Goal: Task Accomplishment & Management: Contribute content

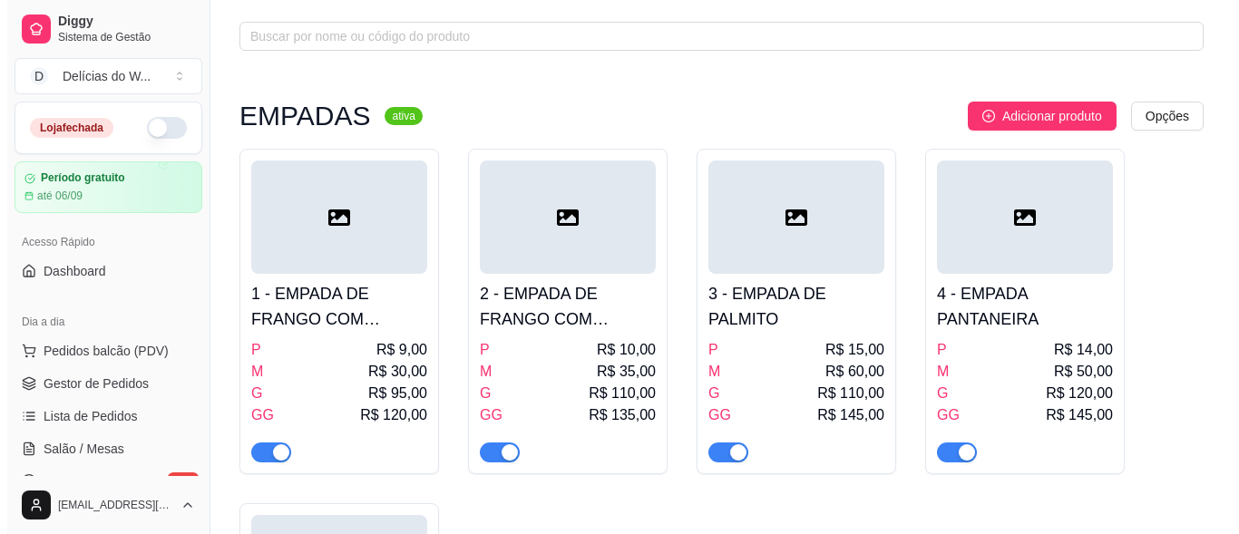
scroll to position [363, 0]
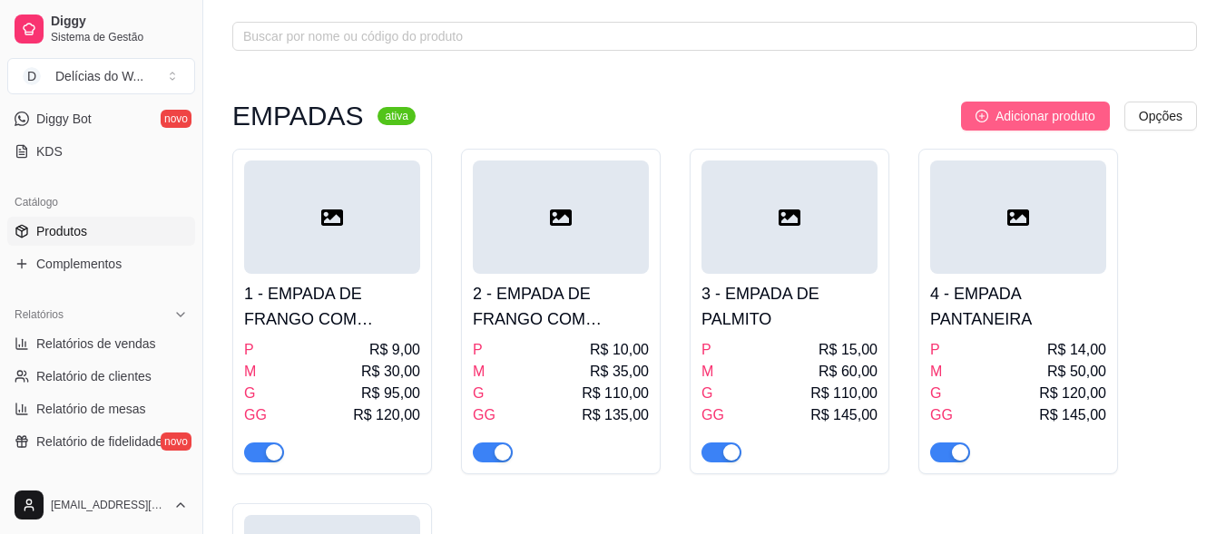
click at [1060, 110] on span "Adicionar produto" at bounding box center [1045, 116] width 100 height 20
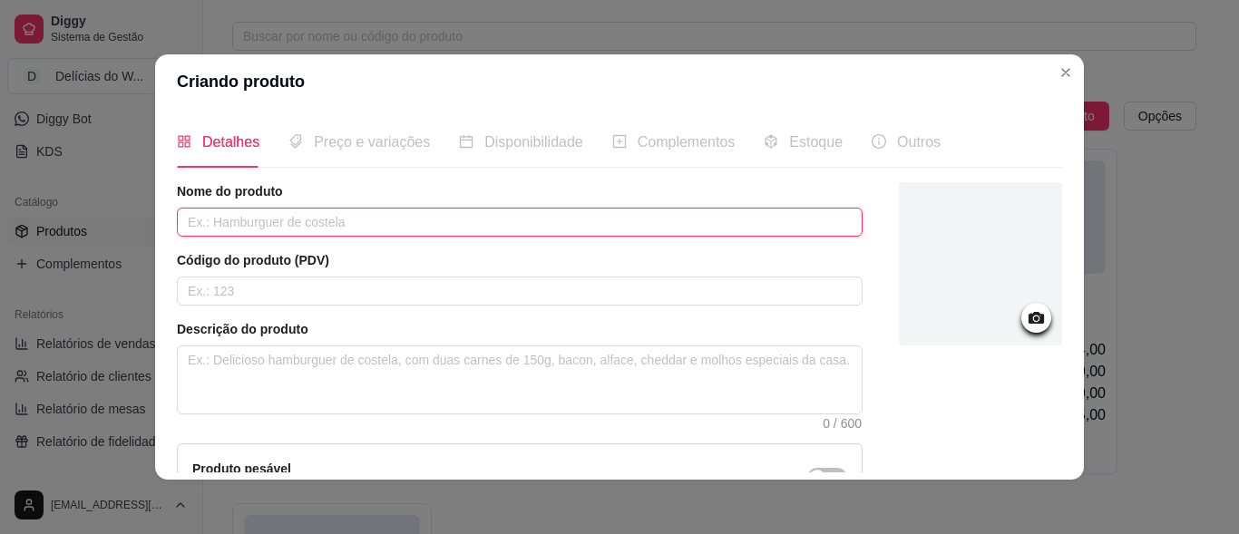
click at [289, 218] on input "text" at bounding box center [520, 222] width 686 height 29
click at [280, 220] on input "EMPADA DE BRÓCOLIS COM [PERSON_NAME]" at bounding box center [520, 222] width 686 height 29
click at [404, 216] on input "EMPADA DE BRÓCOLOS COM [PERSON_NAME]" at bounding box center [520, 222] width 686 height 29
click at [302, 220] on input "EMPADA DE BRÓCOLOS COM [PERSON_NAME]" at bounding box center [520, 222] width 686 height 29
click at [296, 210] on input "EMPADA DE BRÓCOLOS COM [PERSON_NAME]" at bounding box center [520, 222] width 686 height 29
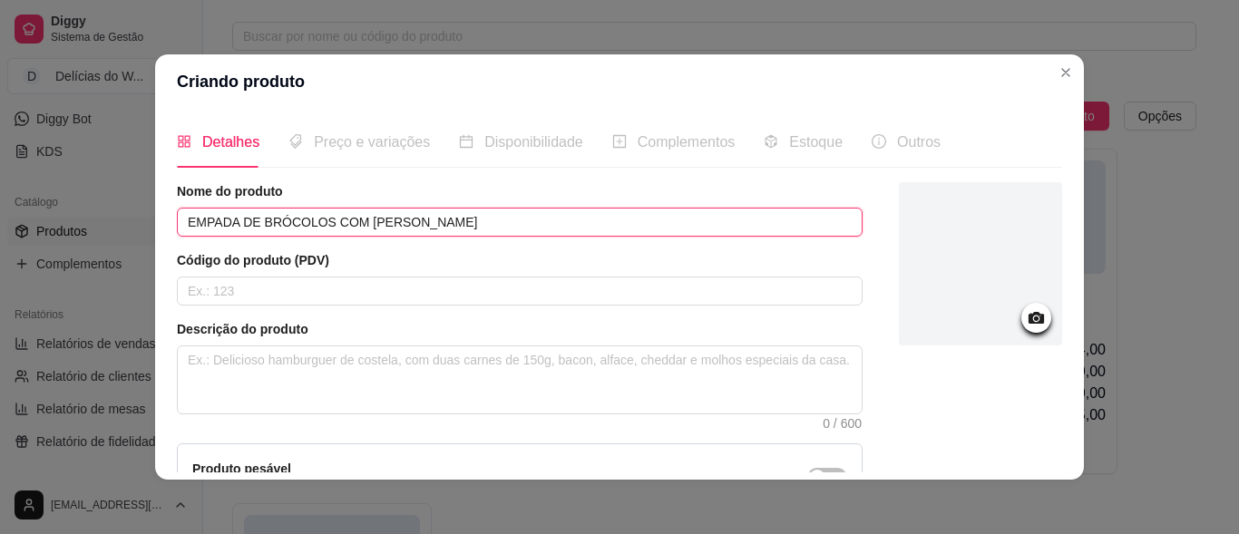
click at [319, 235] on input "EMPADA DE BRÓCOLOS COM [PERSON_NAME]" at bounding box center [520, 222] width 686 height 29
click at [305, 221] on input "EMPADA DE BRÓCOLOS COM [PERSON_NAME]" at bounding box center [520, 222] width 686 height 29
type input "EMPADA DE BRÓCOLIS COM [PERSON_NAME]"
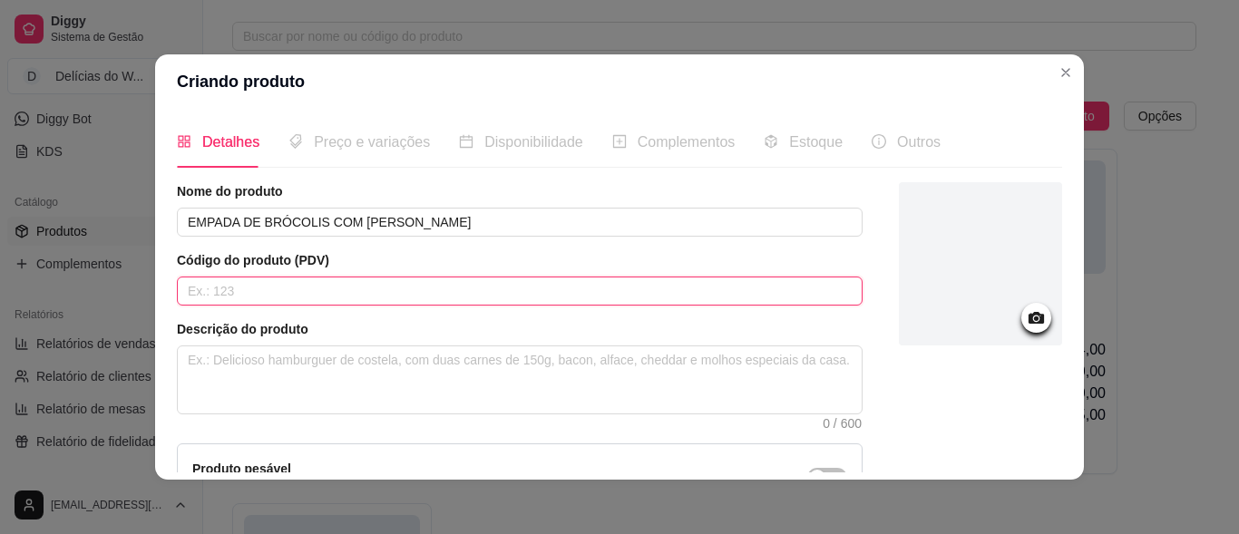
click at [342, 282] on input "text" at bounding box center [520, 291] width 686 height 29
type input "6"
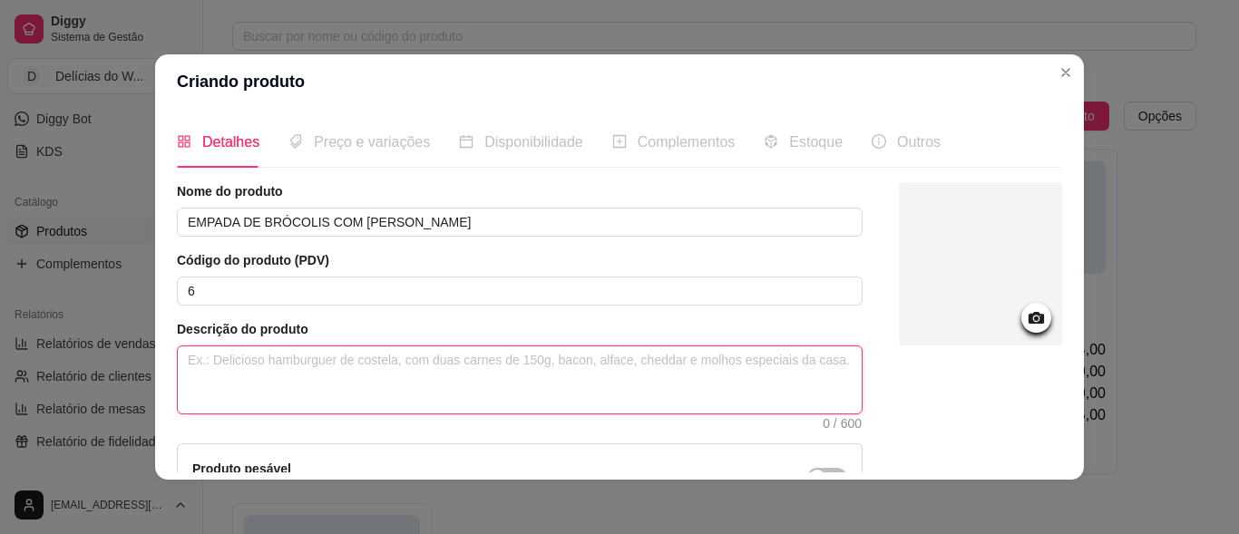
click at [224, 370] on textarea at bounding box center [520, 380] width 684 height 67
click at [247, 372] on textarea at bounding box center [520, 380] width 684 height 67
paste textarea "MASSA PODRE (TRIGO, MANTEGA E SAL), [GEOGRAPHIC_DATA], BACON, ALHO, CEBOLA, REQ…"
type textarea "MASSA PODRE (TRIGO, MANTEGA E SAL), [GEOGRAPHIC_DATA], BACON, ALHO, CEBOLA, REQ…"
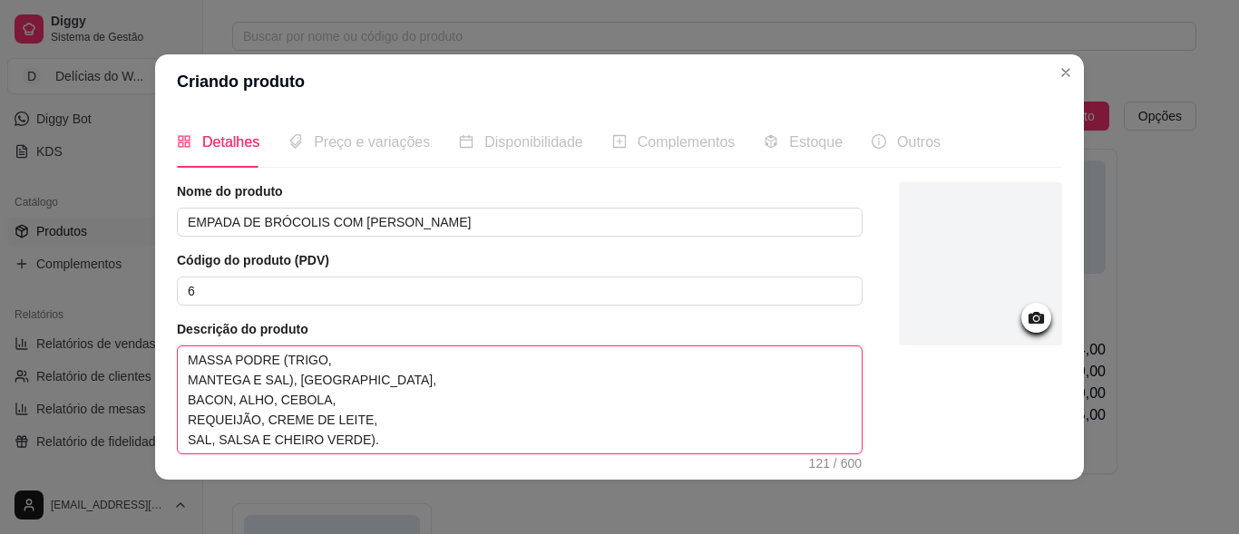
click at [184, 375] on textarea "MASSA PODRE (TRIGO, MANTEGA E SAL), [GEOGRAPHIC_DATA], BACON, ALHO, CEBOLA, REQ…" at bounding box center [520, 400] width 684 height 107
type textarea "MASSA PODRE (TRIGO,MANTEGA E SAL), [GEOGRAPHIC_DATA], BACON, ALHO, CEBOLA, REQU…"
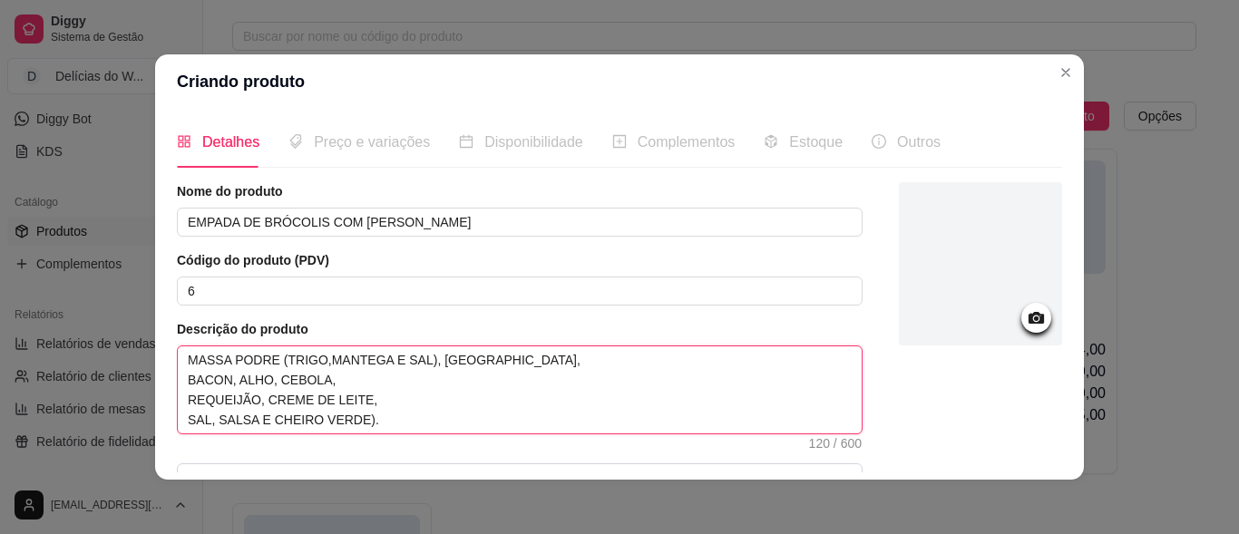
type textarea "MASSA PODRE (TRIGO, MANTEGA E SAL), [GEOGRAPHIC_DATA], BACON, ALHO, CEBOLA, REQ…"
type textarea "MASSA PODRE (TRIGO,MANTEGA E SAL), [GEOGRAPHIC_DATA], BACON, ALHO, CEBOLA, REQU…"
type textarea "MASSA PODRE (TRIGO, MANTEGA E SAL), [GEOGRAPHIC_DATA], BACON, ALHO, CEBOLA, REQ…"
click at [181, 382] on textarea "MASSA PODRE (TRIGO, MANTEGA E SAL), [GEOGRAPHIC_DATA], BACON, ALHO, CEBOLA, REQ…" at bounding box center [520, 390] width 684 height 87
type textarea "MASSA PODRE (TRIGO, MANTEGA E SAL), [GEOGRAPHIC_DATA],BACON, ALHO, CEBOLA, REQU…"
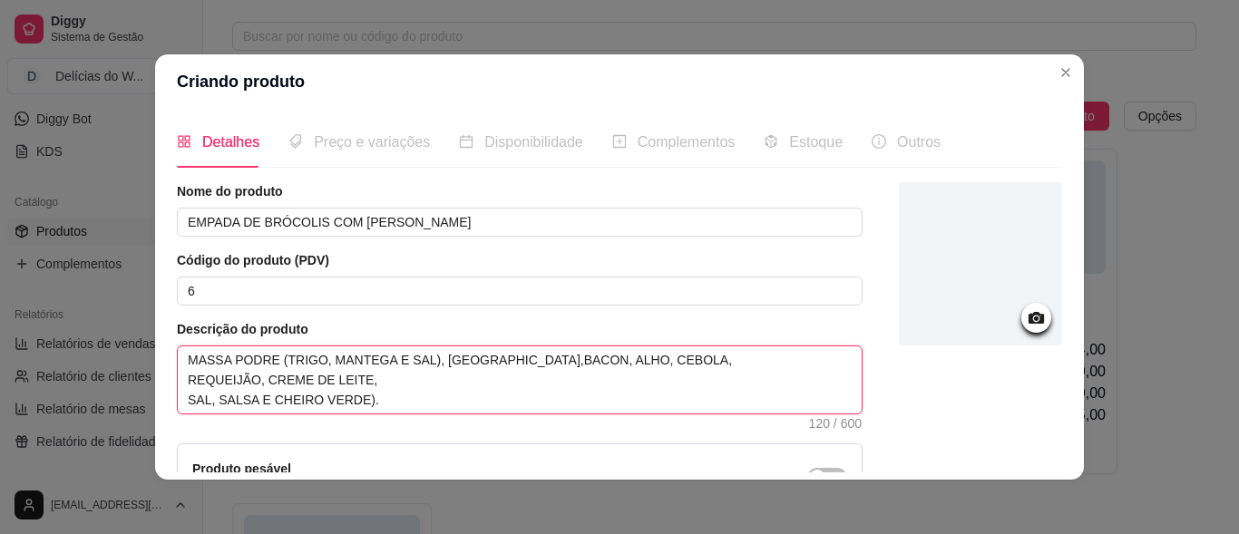
type textarea "MASSA PODRE (TRIGO, MANTEGA E SAL), [GEOGRAPHIC_DATA], BACON, ALHO, CEBOLA, REQ…"
click at [178, 381] on textarea "MASSA PODRE (TRIGO, MANTEGA E SAL), [GEOGRAPHIC_DATA], BACON, ALHO, CEBOLA, REQ…" at bounding box center [520, 380] width 684 height 67
type textarea "MASSA PODRE (TRIGO, MANTEGA E SAL), [GEOGRAPHIC_DATA], BACON, ALHO, CEBOLA,REQU…"
type textarea "MASSA PODRE (TRIGO, MANTEGA E SAL), [GEOGRAPHIC_DATA], BACON, ALHO, CEBOLA, REQ…"
click at [178, 388] on textarea "MASSA PODRE (TRIGO, MANTEGA E SAL), [GEOGRAPHIC_DATA], BACON, ALHO, CEBOLA, REQ…" at bounding box center [520, 380] width 684 height 67
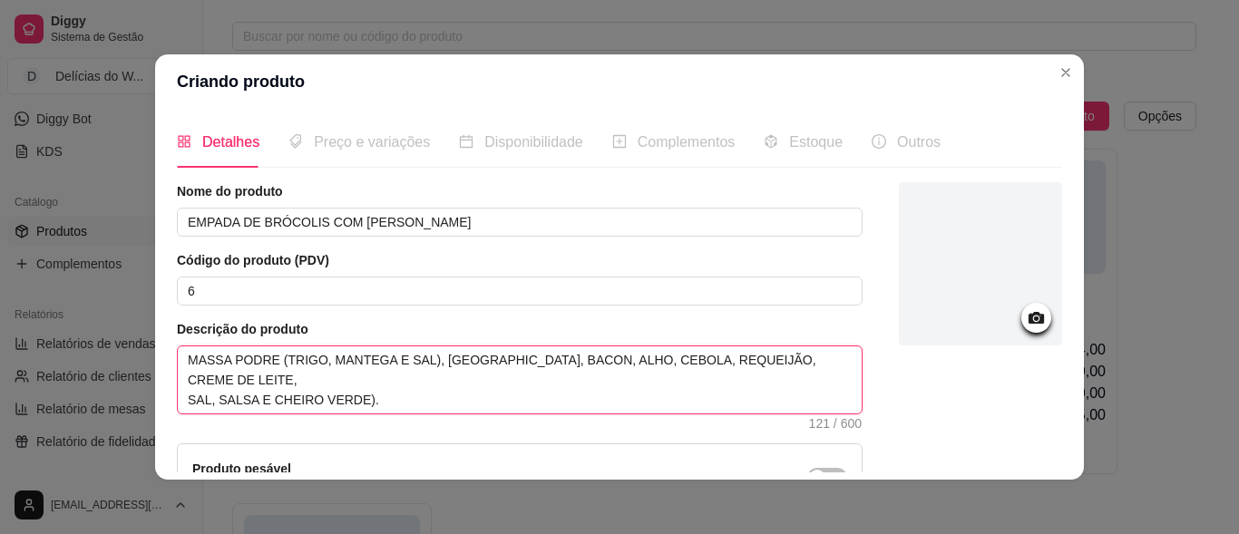
type textarea "MASSA PODRE (TRIGO, MANTEGA E SAL), [GEOGRAPHIC_DATA], BACON, ALHO, CEBOLA, REQ…"
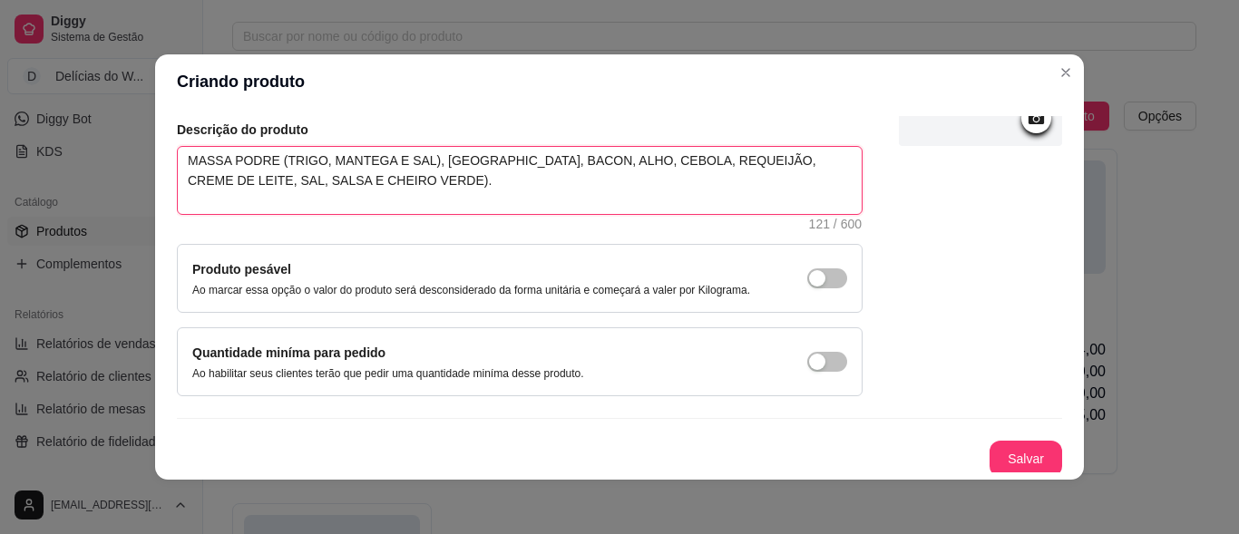
scroll to position [204, 0]
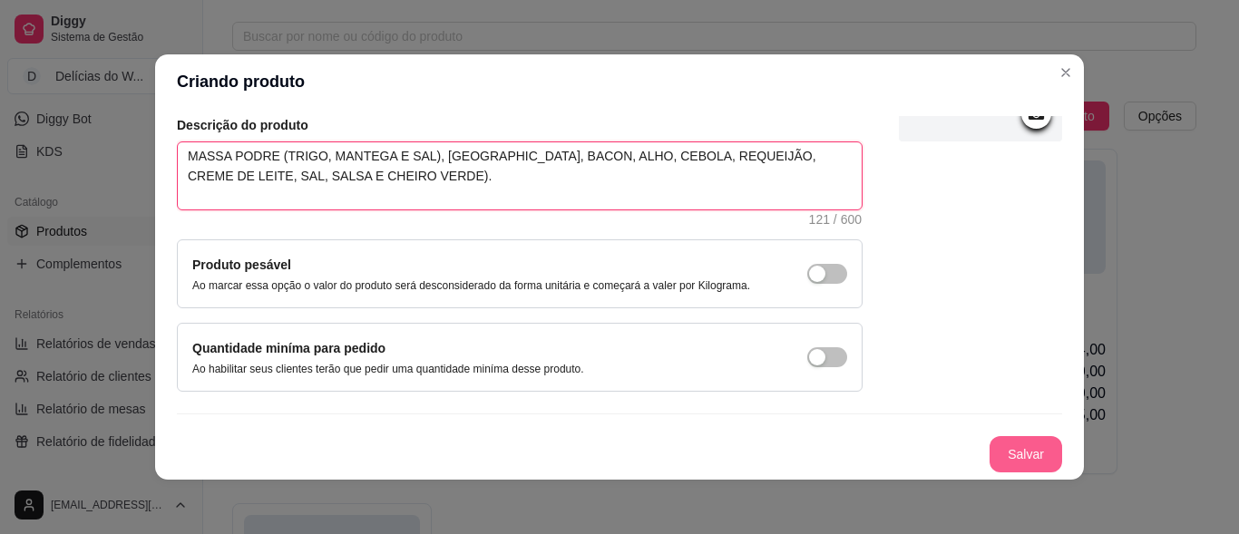
type textarea "MASSA PODRE (TRIGO, MANTEGA E SAL), [GEOGRAPHIC_DATA], BACON, ALHO, CEBOLA, REQ…"
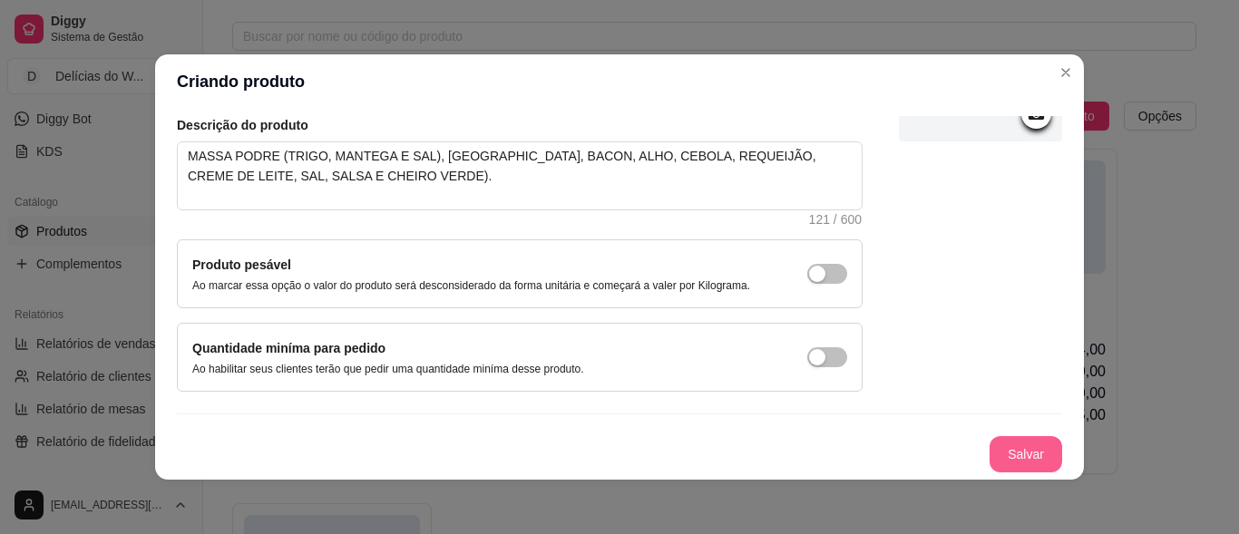
click at [990, 451] on button "Salvar" at bounding box center [1026, 454] width 73 height 36
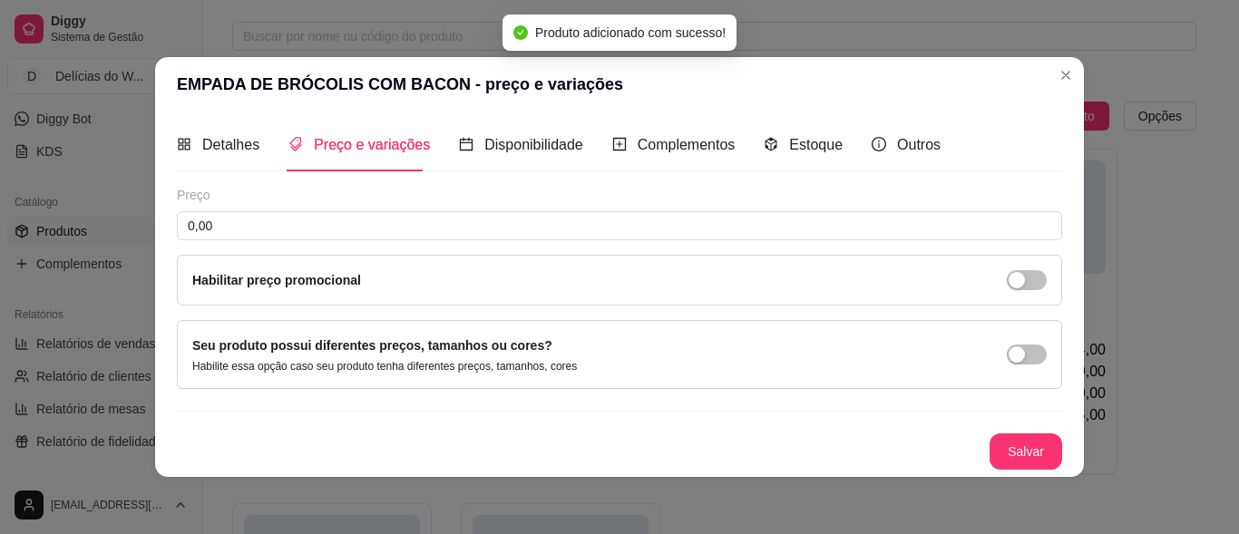
scroll to position [0, 0]
click at [1018, 357] on div "button" at bounding box center [1017, 355] width 16 height 16
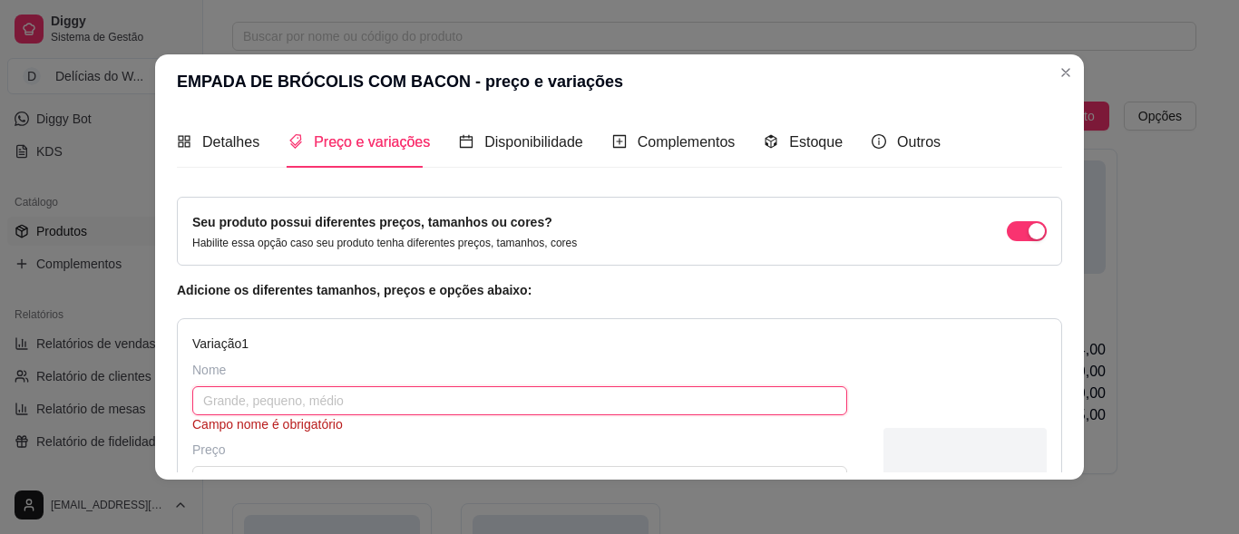
click at [224, 400] on input "text" at bounding box center [519, 401] width 655 height 29
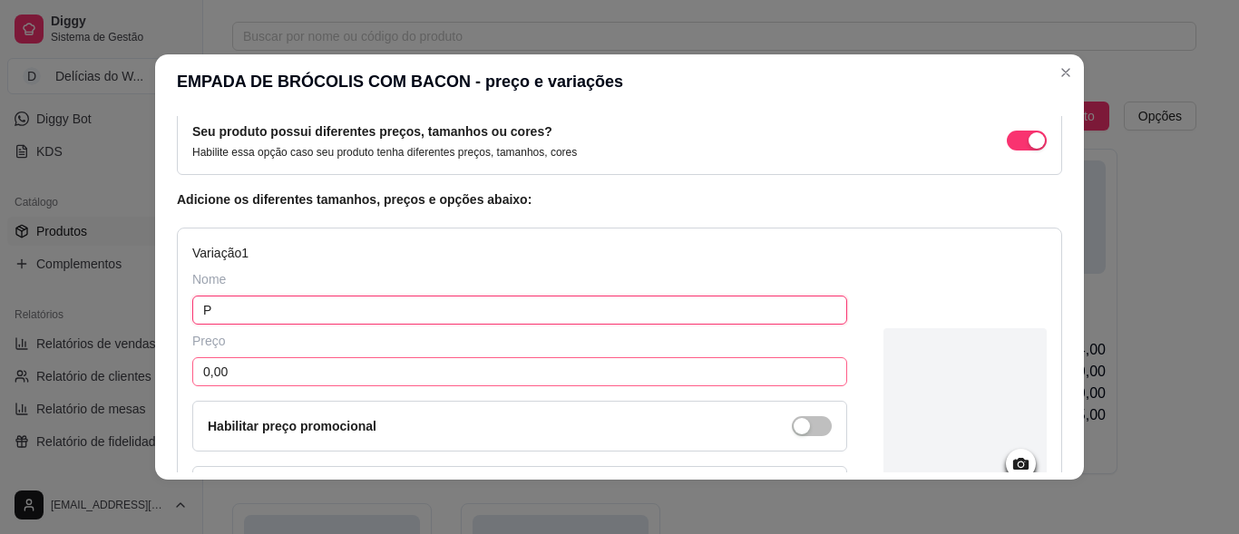
type input "P"
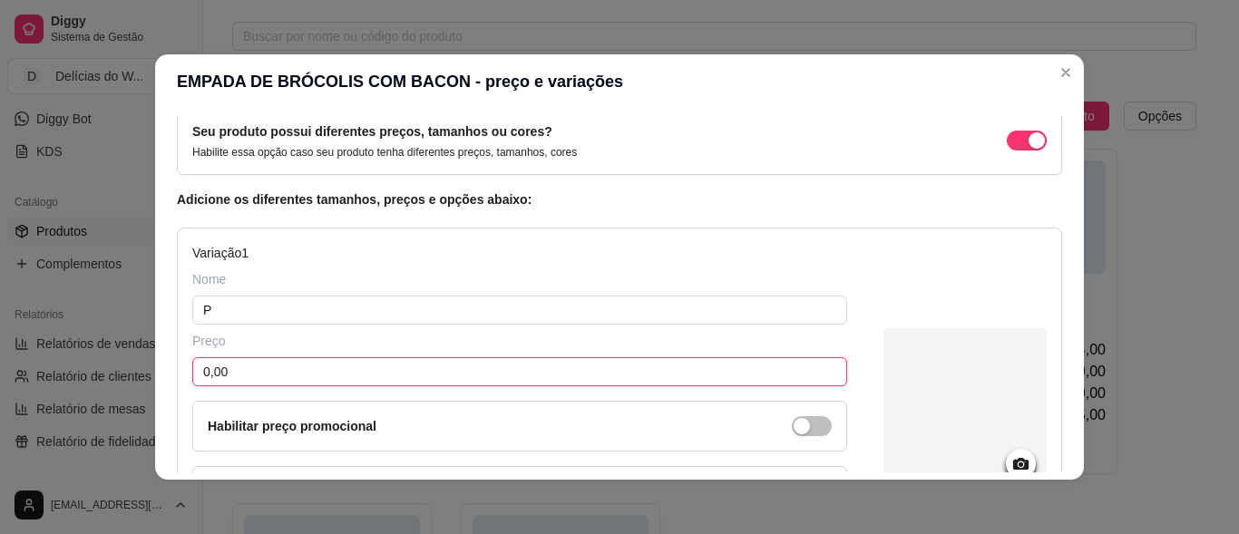
click at [240, 376] on input "0,00" at bounding box center [519, 371] width 655 height 29
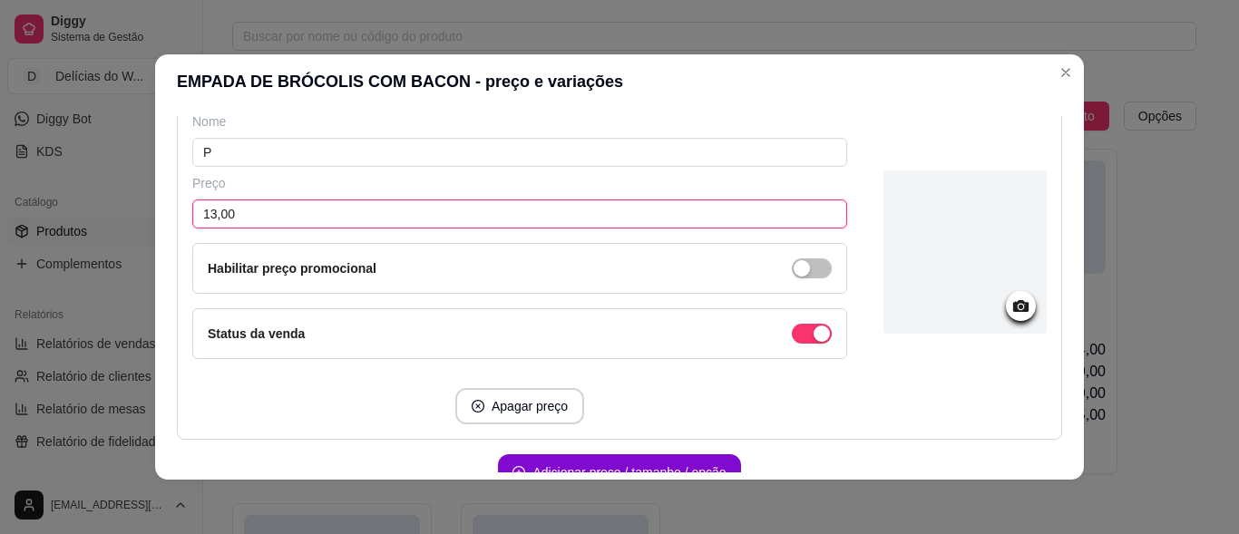
scroll to position [272, 0]
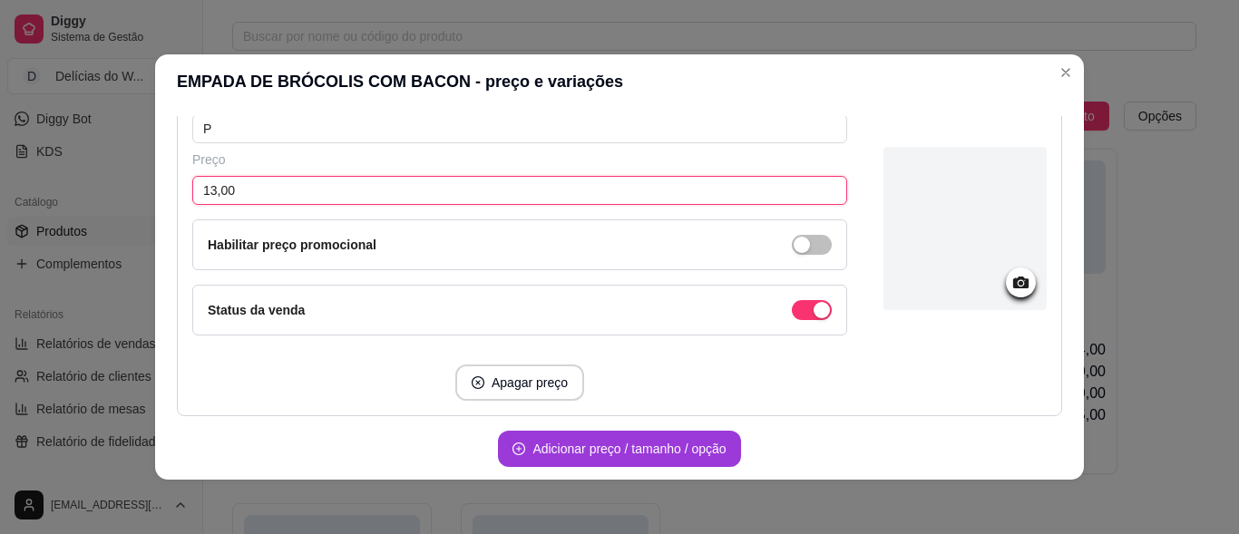
type input "13,00"
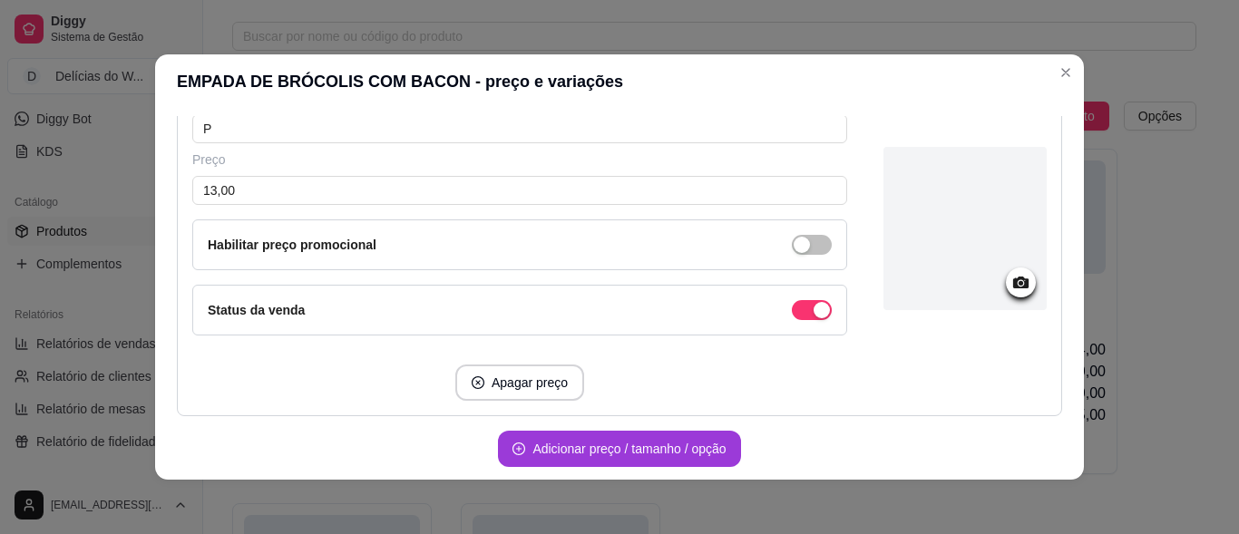
click at [595, 449] on button "Adicionar preço / tamanho / opção" at bounding box center [619, 449] width 242 height 36
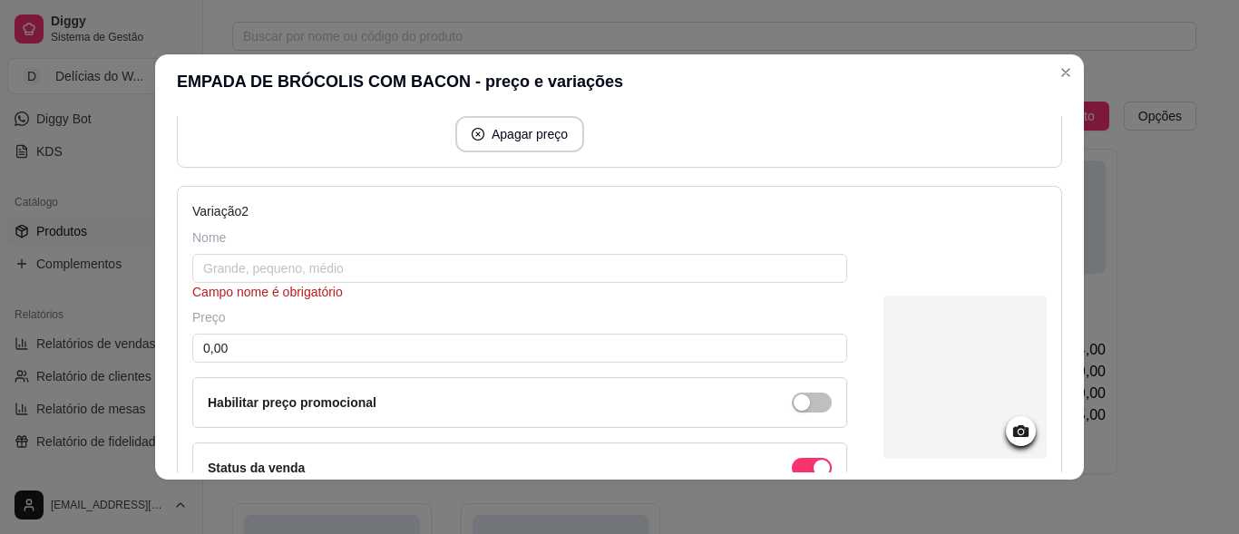
scroll to position [544, 0]
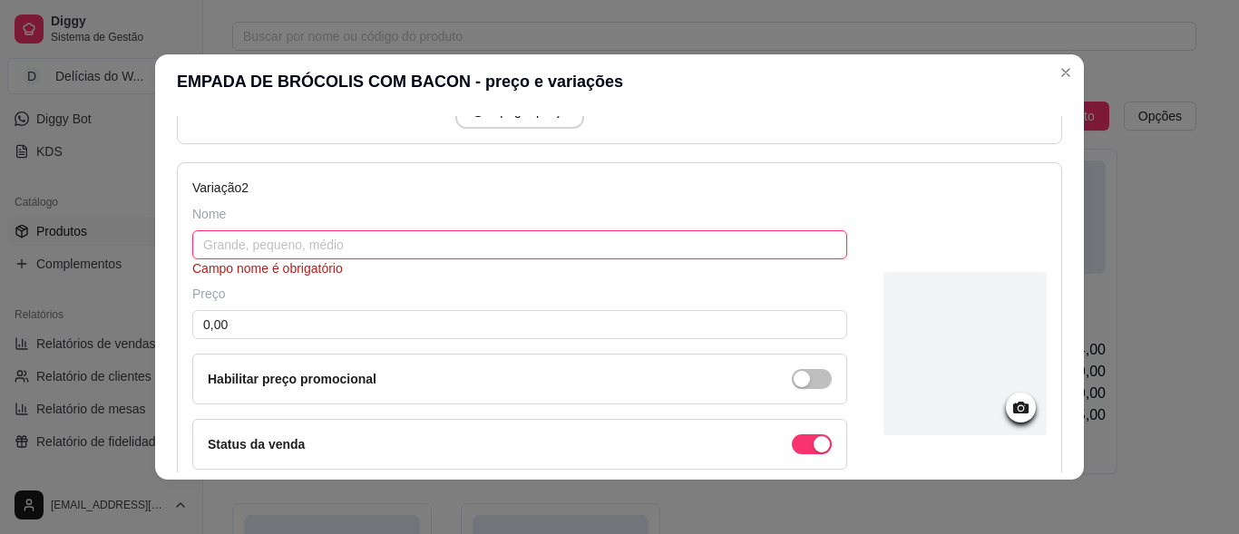
click at [259, 242] on input "text" at bounding box center [519, 244] width 655 height 29
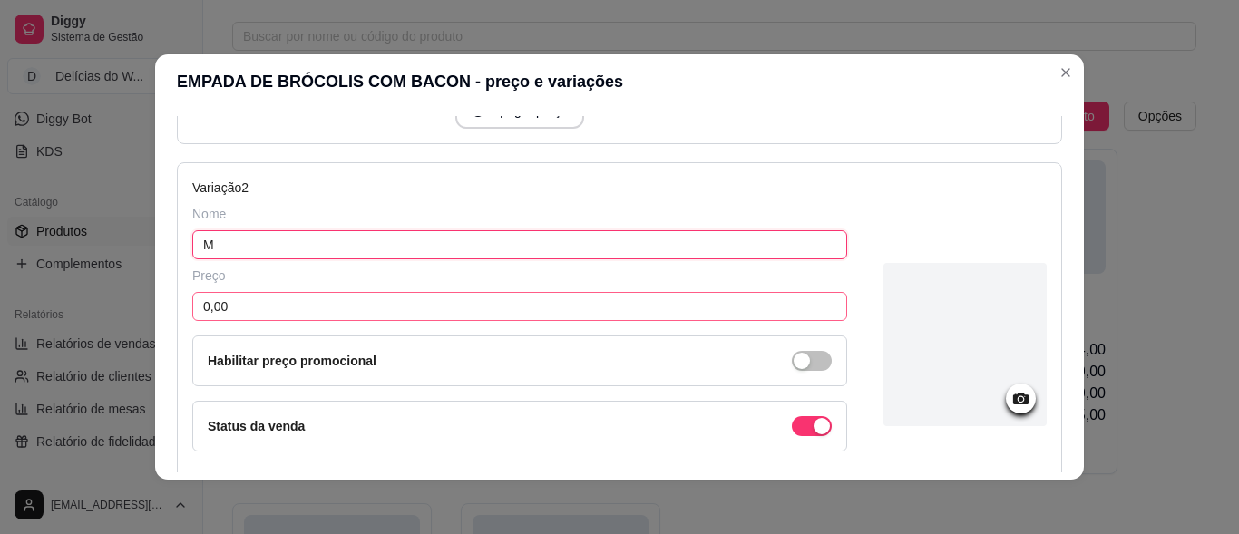
type input "M"
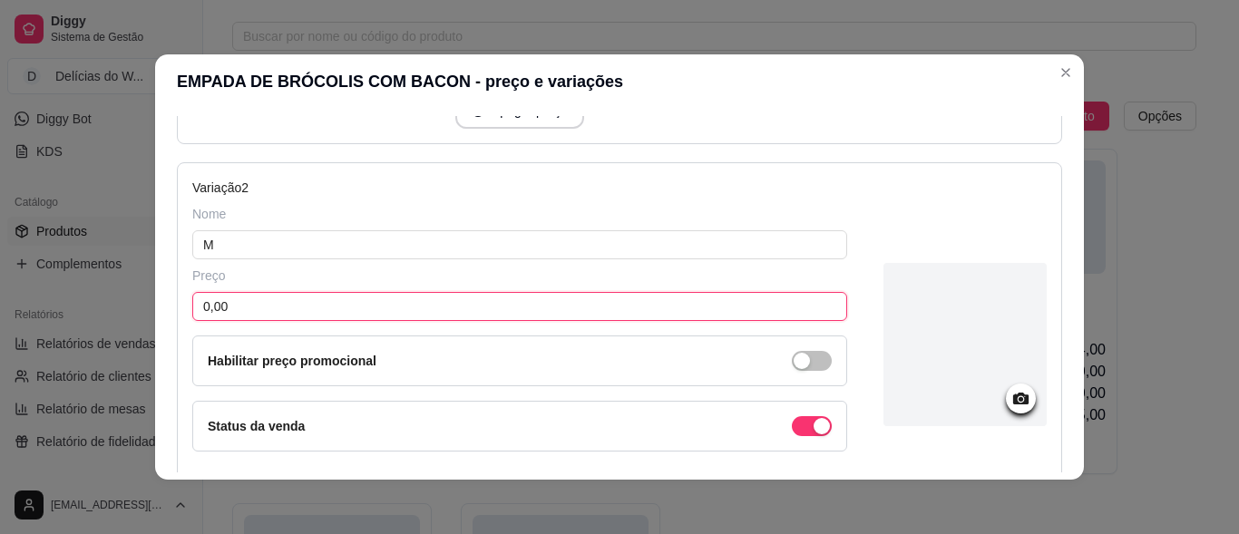
drag, startPoint x: 255, startPoint y: 314, endPoint x: 261, endPoint y: 303, distance: 12.6
click at [255, 310] on input "0,00" at bounding box center [519, 306] width 655 height 29
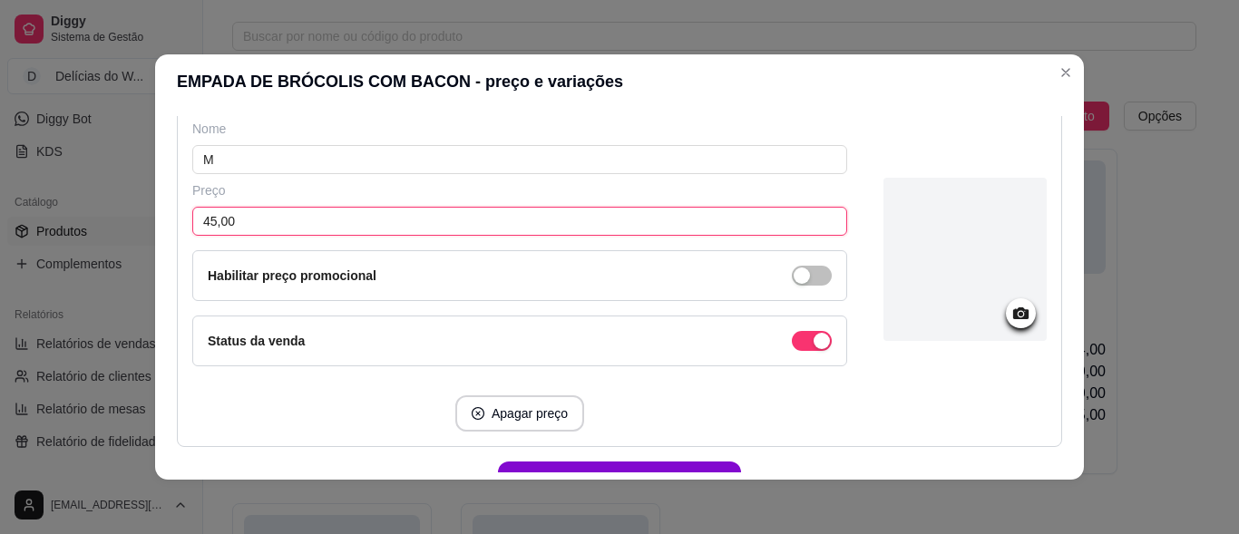
scroll to position [736, 0]
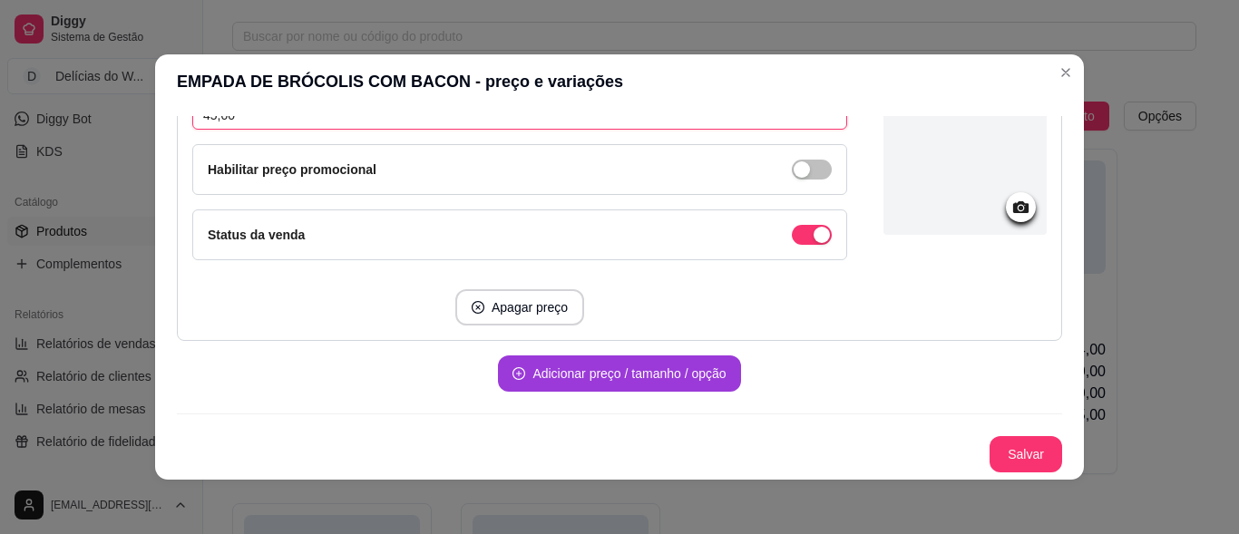
type input "45,00"
click at [563, 358] on button "Adicionar preço / tamanho / opção" at bounding box center [619, 374] width 235 height 35
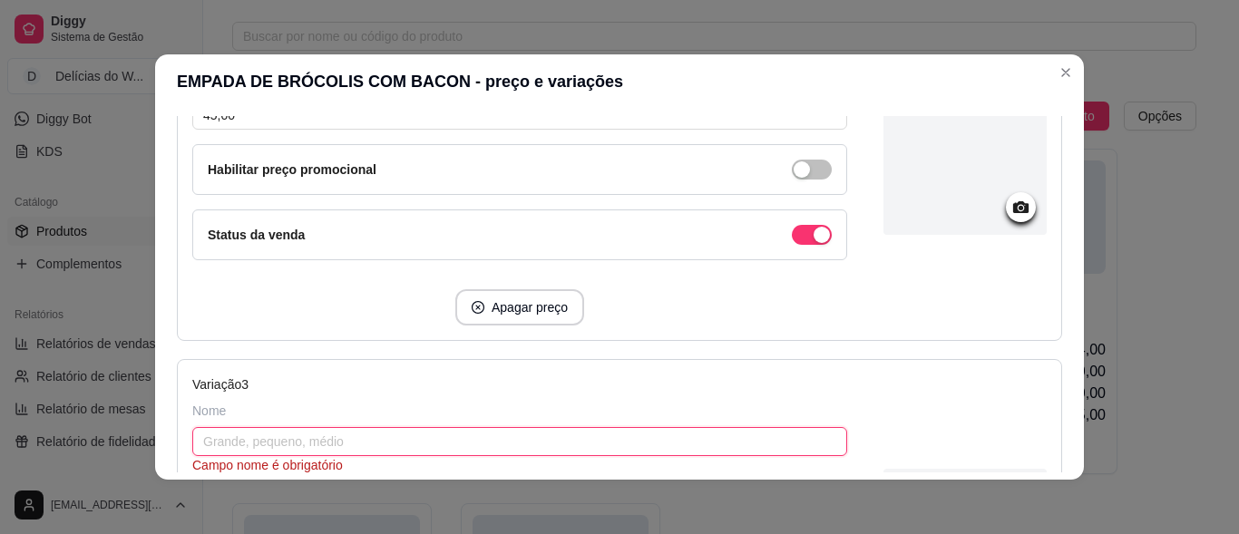
click at [219, 446] on input "text" at bounding box center [519, 441] width 655 height 29
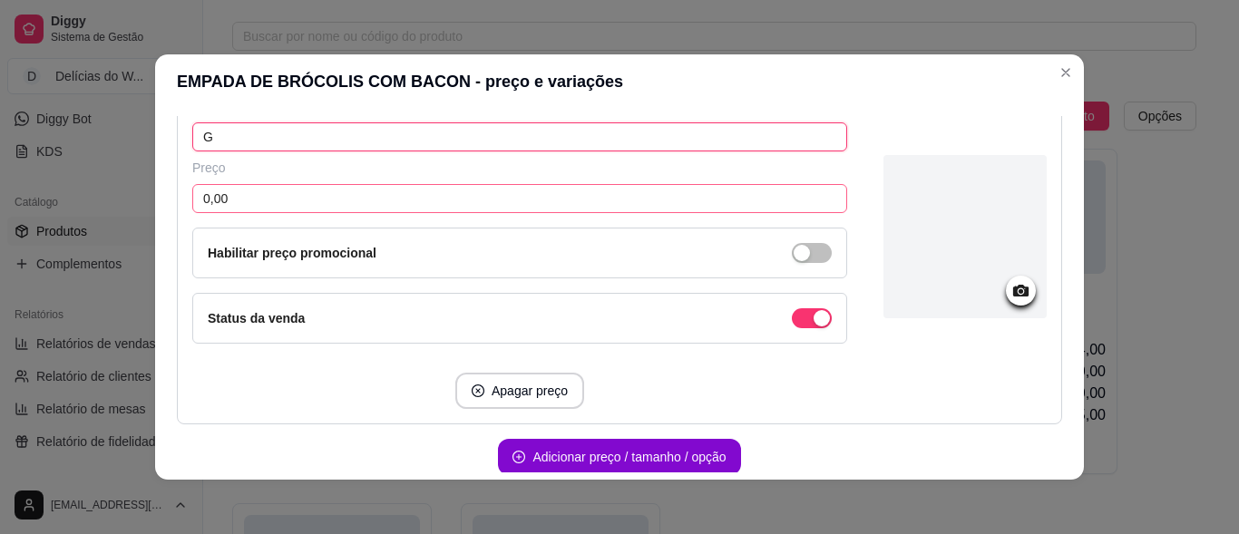
scroll to position [1008, 0]
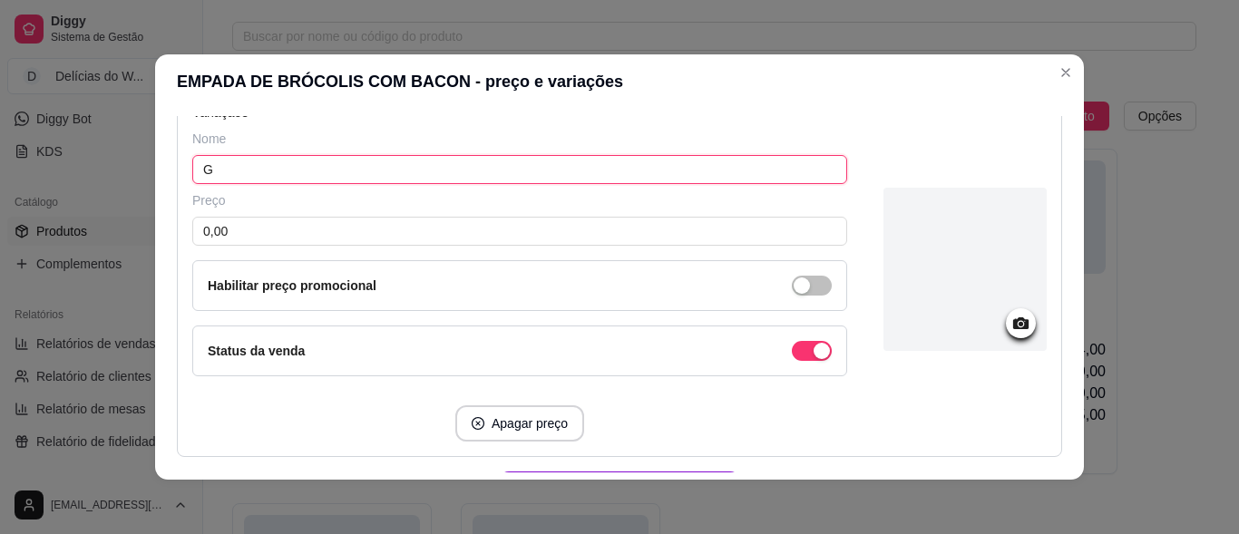
type input "G"
click at [266, 250] on div "Preço 0,00 Habilitar preço promocional" at bounding box center [519, 251] width 655 height 120
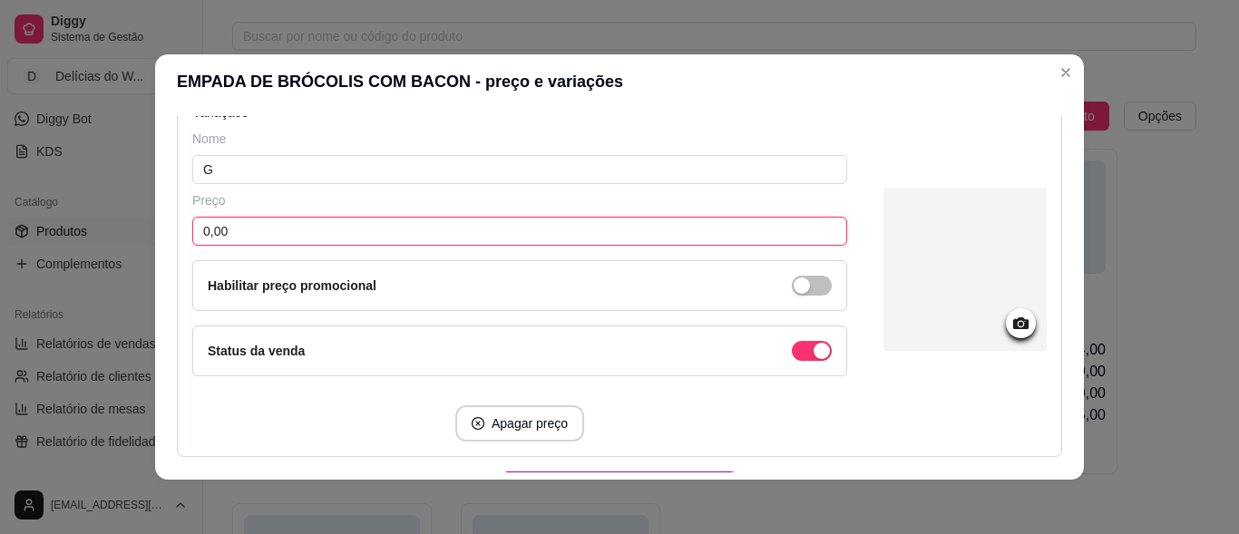
click at [268, 233] on input "0,00" at bounding box center [519, 231] width 655 height 29
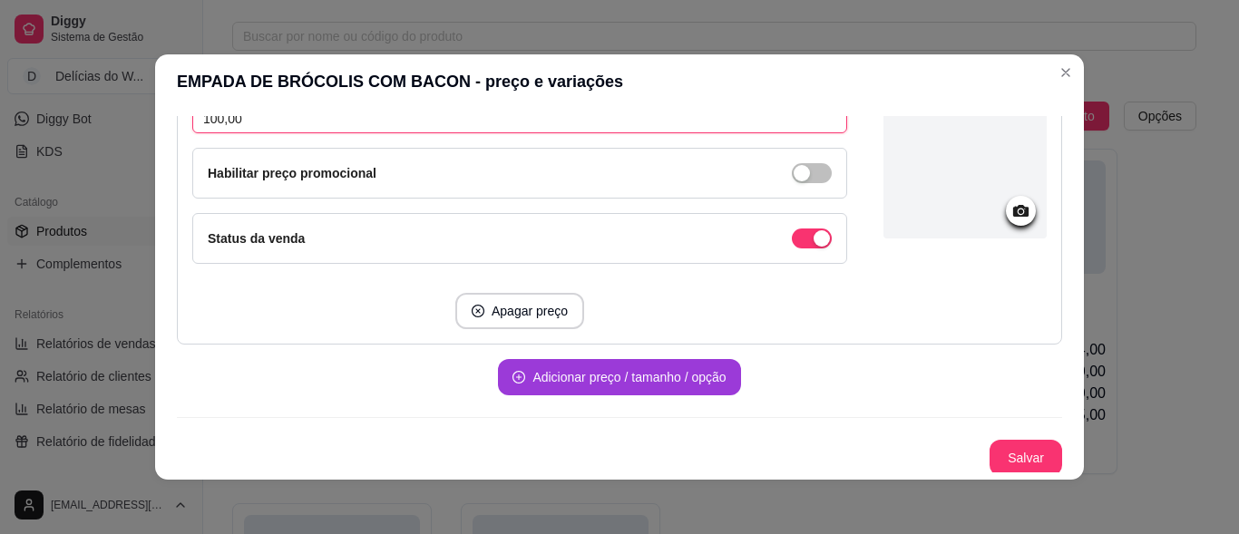
scroll to position [1124, 0]
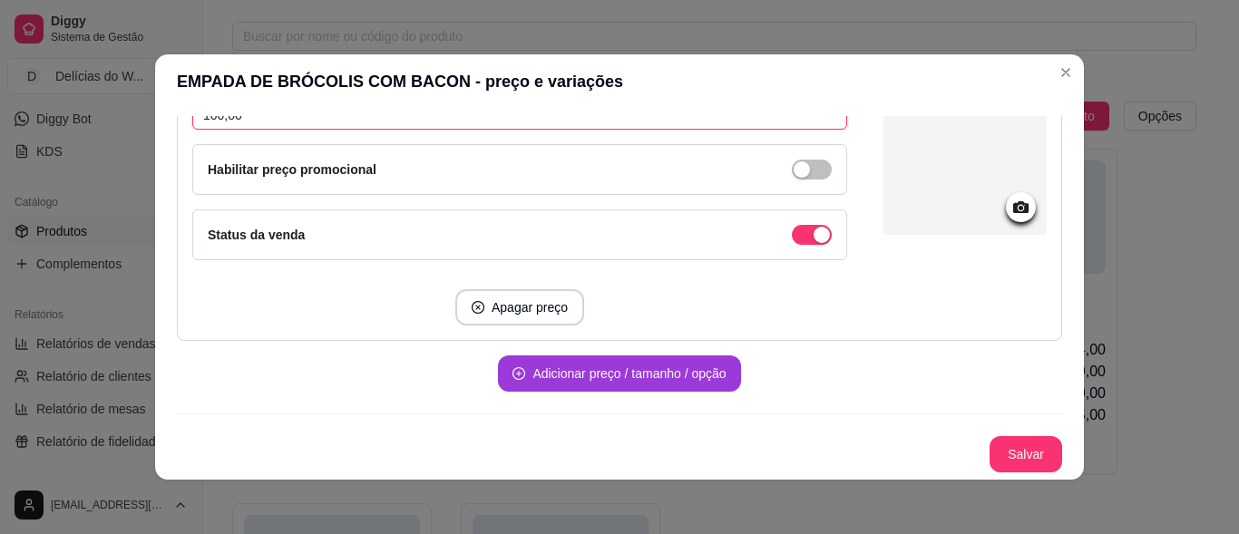
type input "100,00"
click at [549, 366] on button "Adicionar preço / tamanho / opção" at bounding box center [619, 374] width 235 height 35
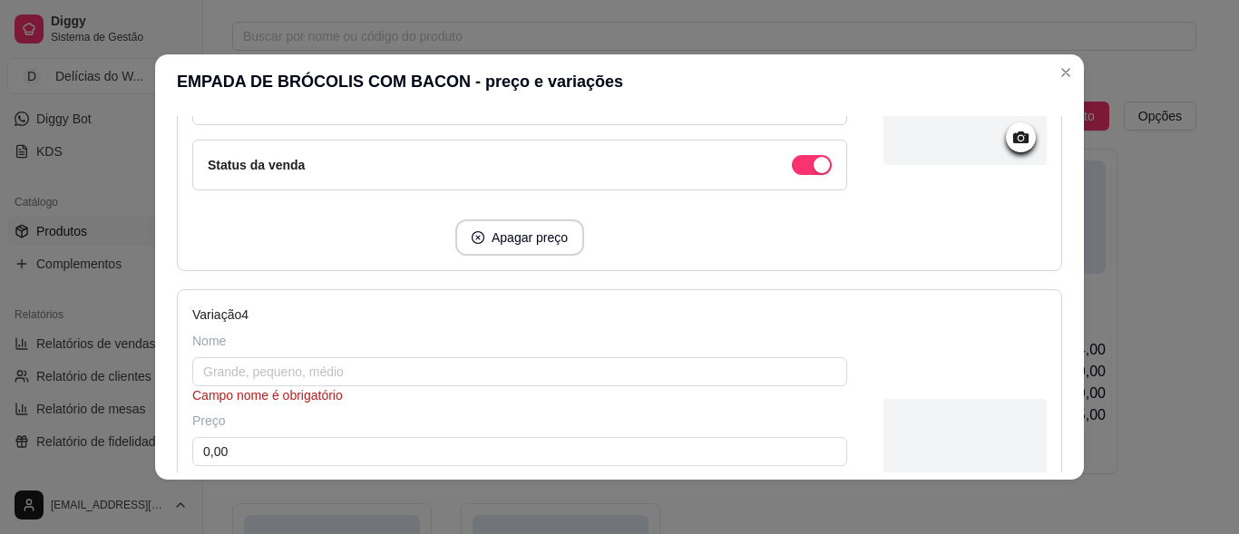
scroll to position [1396, 0]
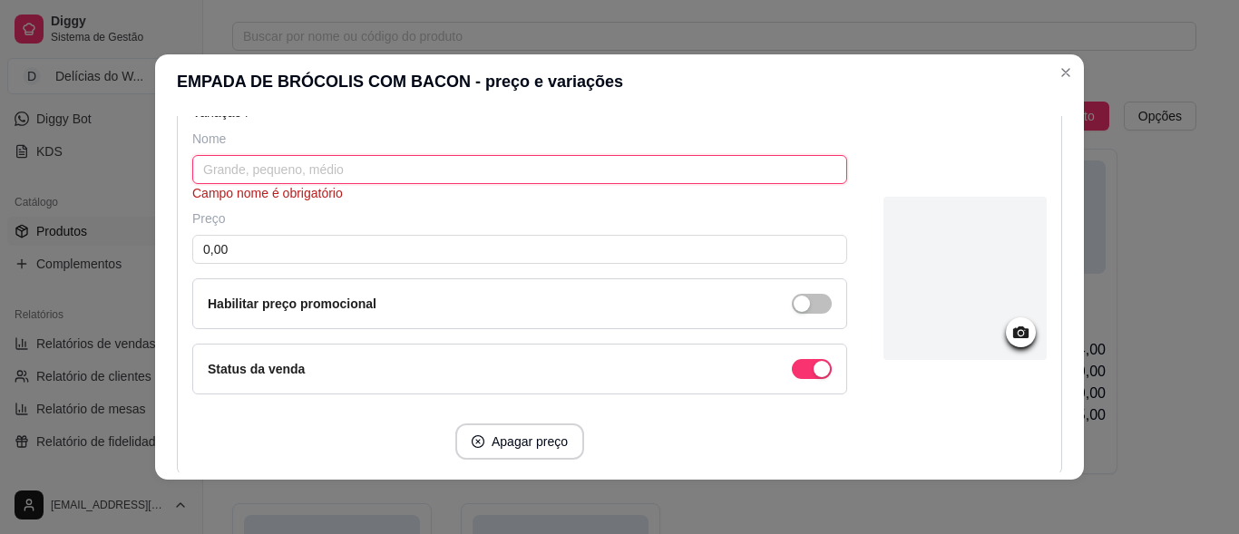
click at [289, 164] on input "text" at bounding box center [519, 169] width 655 height 29
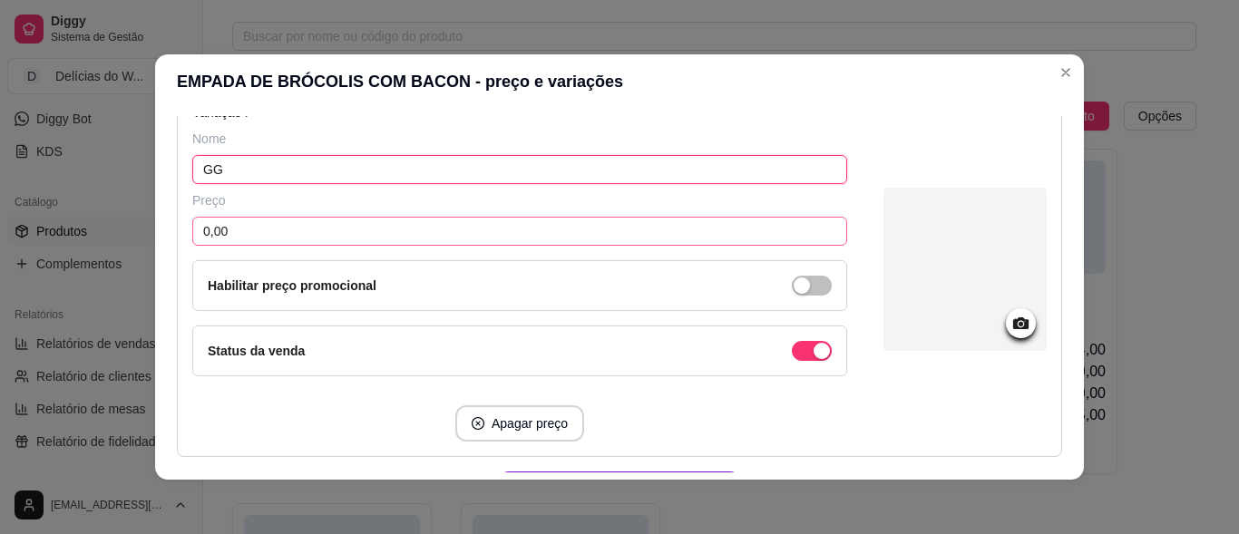
type input "GG"
click at [251, 230] on input "0,00" at bounding box center [519, 231] width 655 height 29
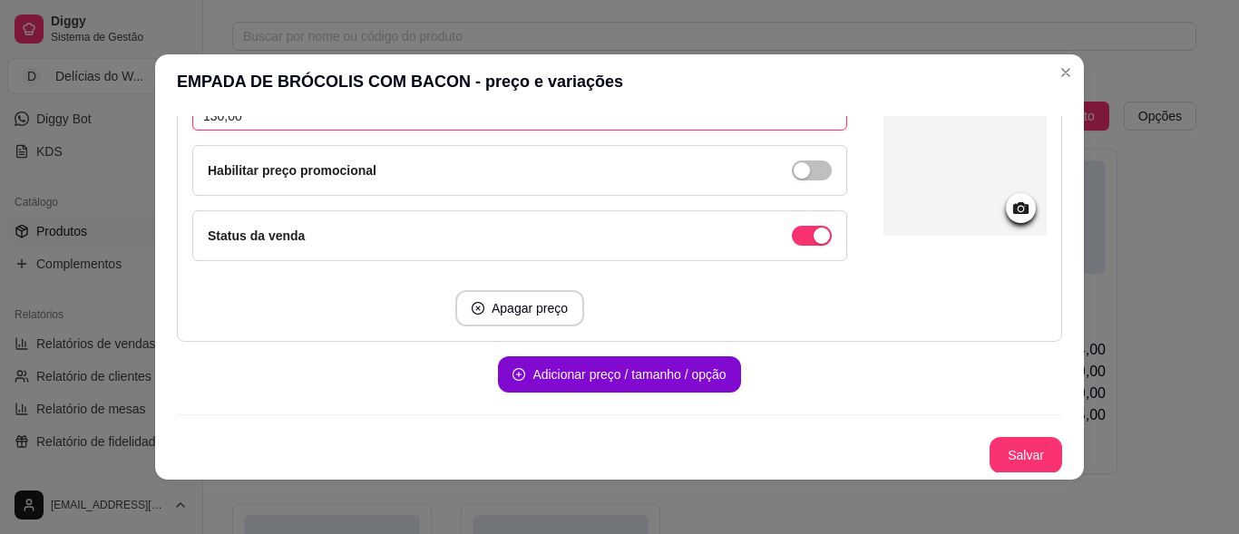
scroll to position [1513, 0]
type input "130,00"
click at [1000, 459] on button "Salvar" at bounding box center [1026, 454] width 73 height 36
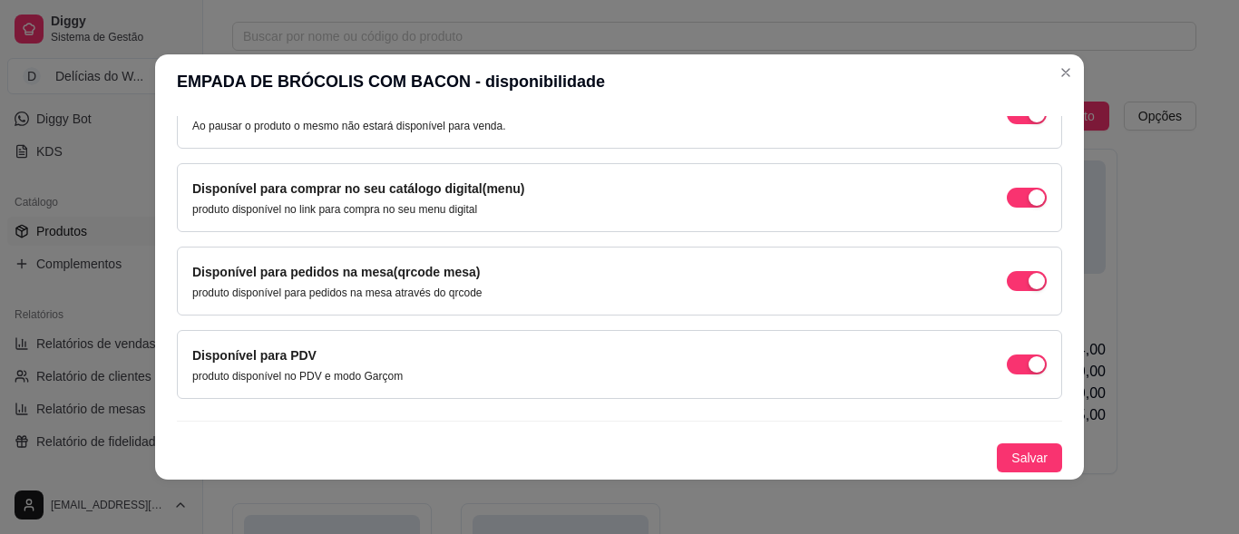
click at [1004, 305] on div "Disponível para pedidos na mesa(qrcode mesa) produto disponível para pedidos na…" at bounding box center [620, 281] width 886 height 69
click at [1004, 292] on div "Disponível para pedidos na mesa(qrcode mesa) produto disponível para pedidos na…" at bounding box center [619, 281] width 855 height 38
click at [1007, 124] on span "button" at bounding box center [1027, 114] width 40 height 20
click at [997, 453] on button "Salvar" at bounding box center [1029, 458] width 65 height 29
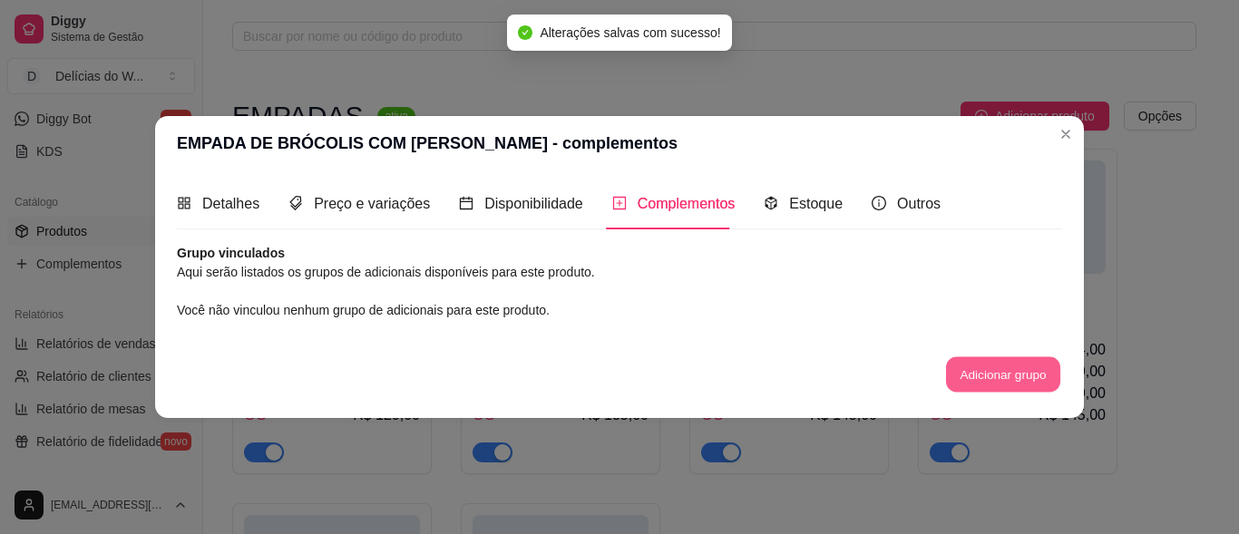
click at [981, 387] on button "Adicionar grupo" at bounding box center [1003, 374] width 114 height 35
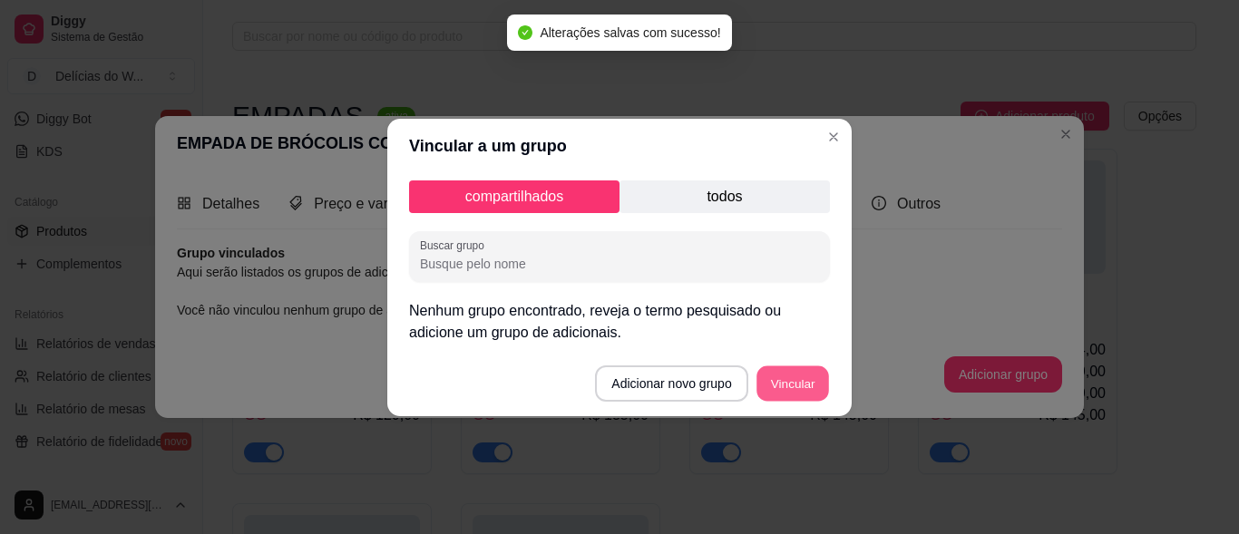
click at [813, 367] on button "Vincular" at bounding box center [793, 383] width 73 height 35
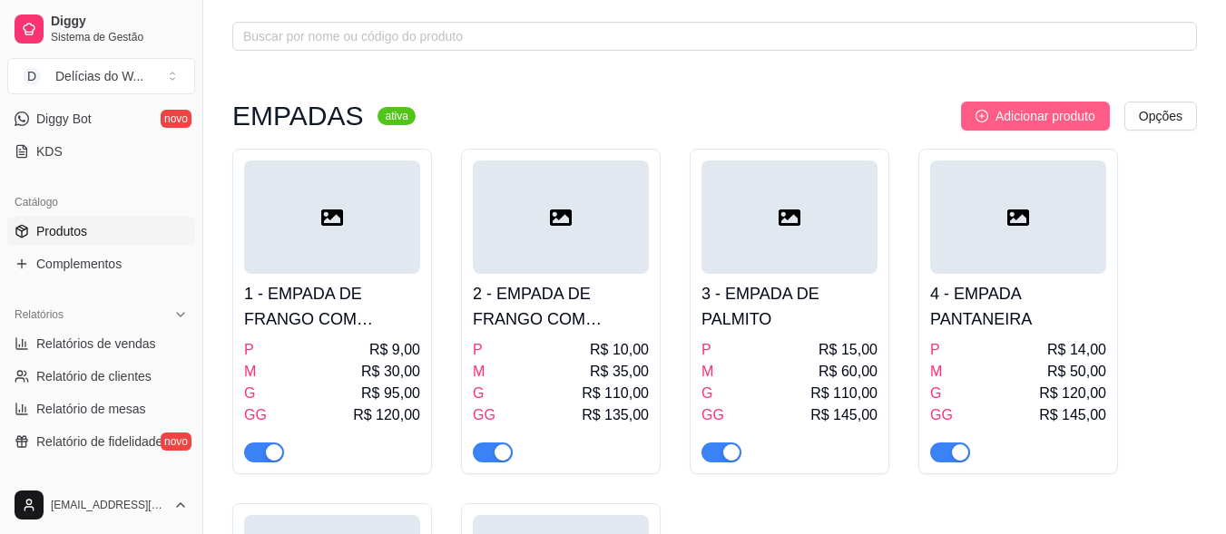
click at [1059, 118] on span "Adicionar produto" at bounding box center [1045, 116] width 100 height 20
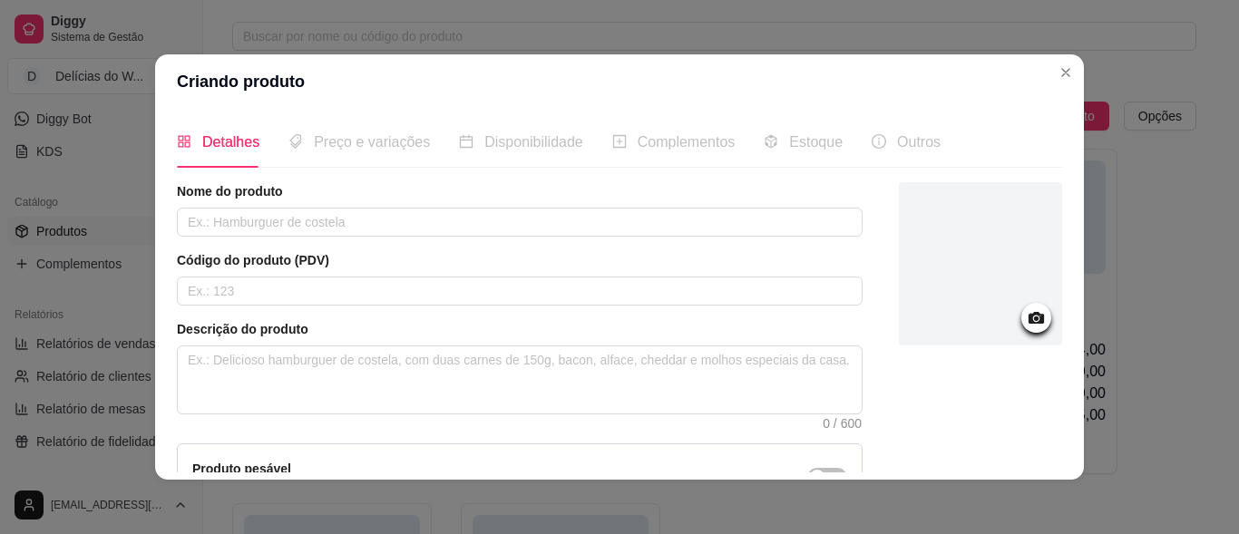
click at [234, 204] on div "Nome do produto" at bounding box center [520, 209] width 686 height 54
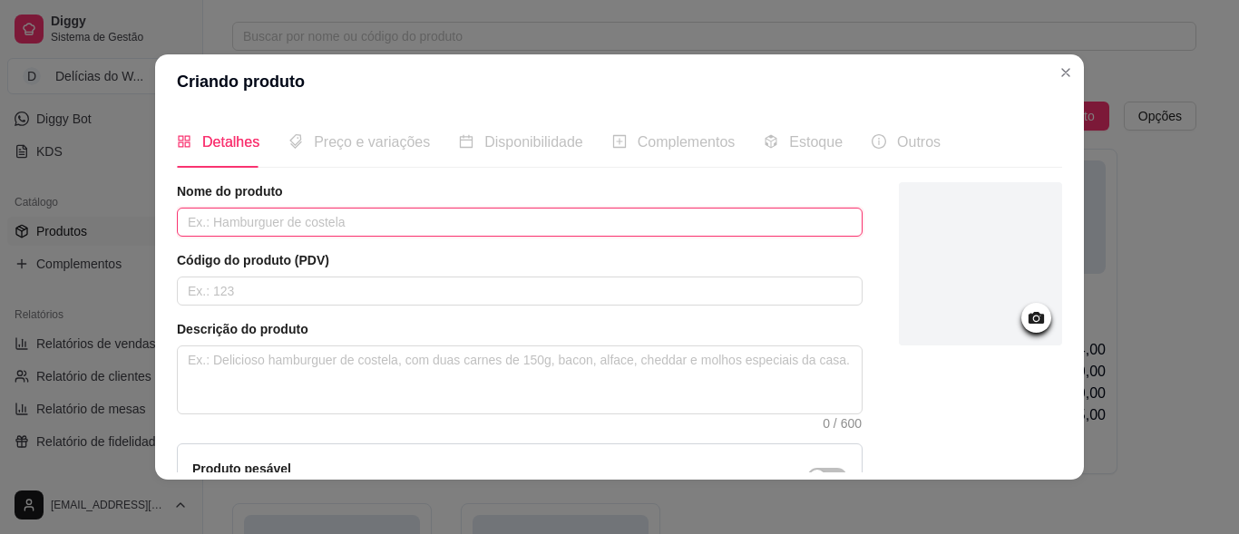
click at [229, 215] on input "text" at bounding box center [520, 222] width 686 height 29
click at [381, 221] on input "EMPADA DE CARNE SECA COM ABOBORA CABOTIÁ" at bounding box center [520, 222] width 686 height 29
type input "EMPADA DE CARNE SECA COM ABÓBORA CABOTIÁ"
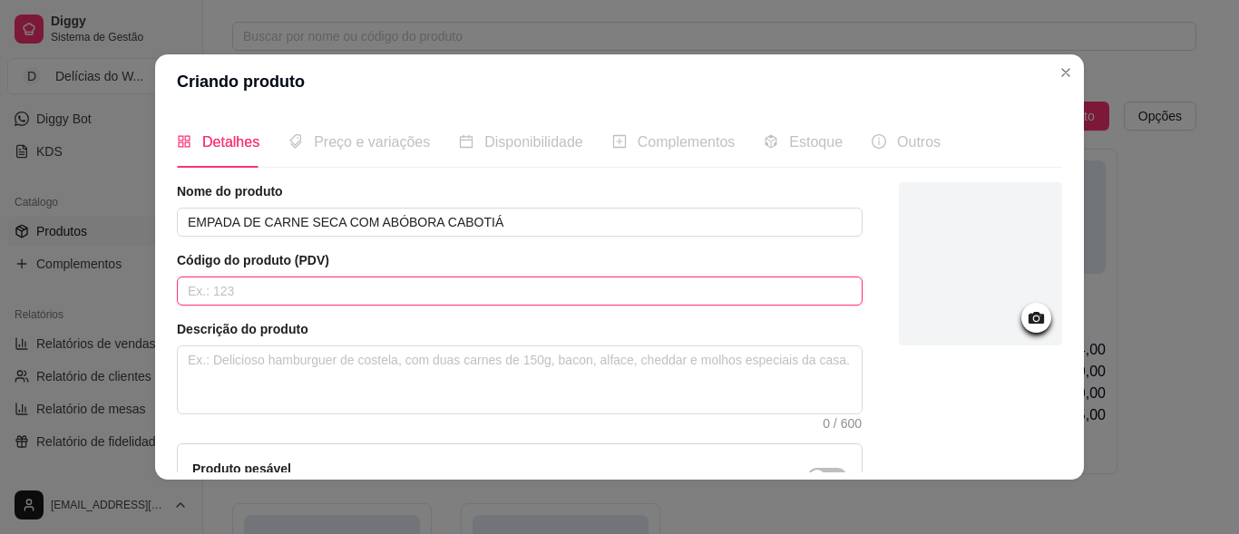
click at [259, 282] on input "text" at bounding box center [520, 291] width 686 height 29
type input "7"
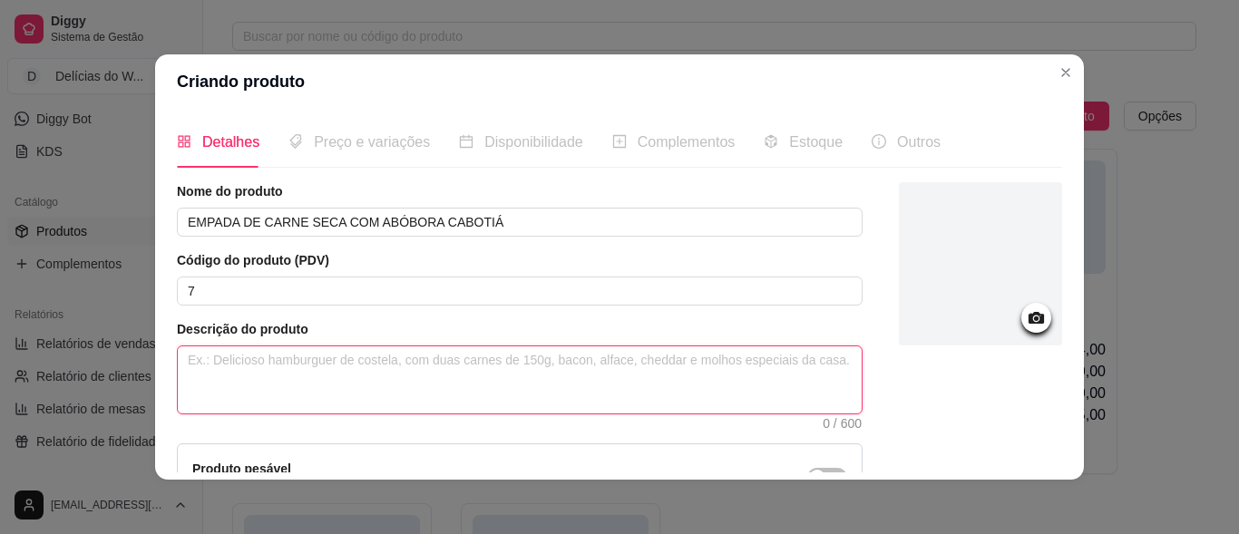
drag, startPoint x: 251, startPoint y: 367, endPoint x: 264, endPoint y: 367, distance: 12.7
click at [257, 367] on textarea at bounding box center [520, 380] width 684 height 67
paste textarea "MASSA (TRIGO, MANTEGA E SAL) CARNE SECA CREMOSA (CARNE SECA DESFIADA, ALHO, CEB…"
type textarea "MASSA (TRIGO, MANTEGA E SAL) CARNE SECA CREMOSA (CARNE SECA DESFIADA, ALHO, CEB…"
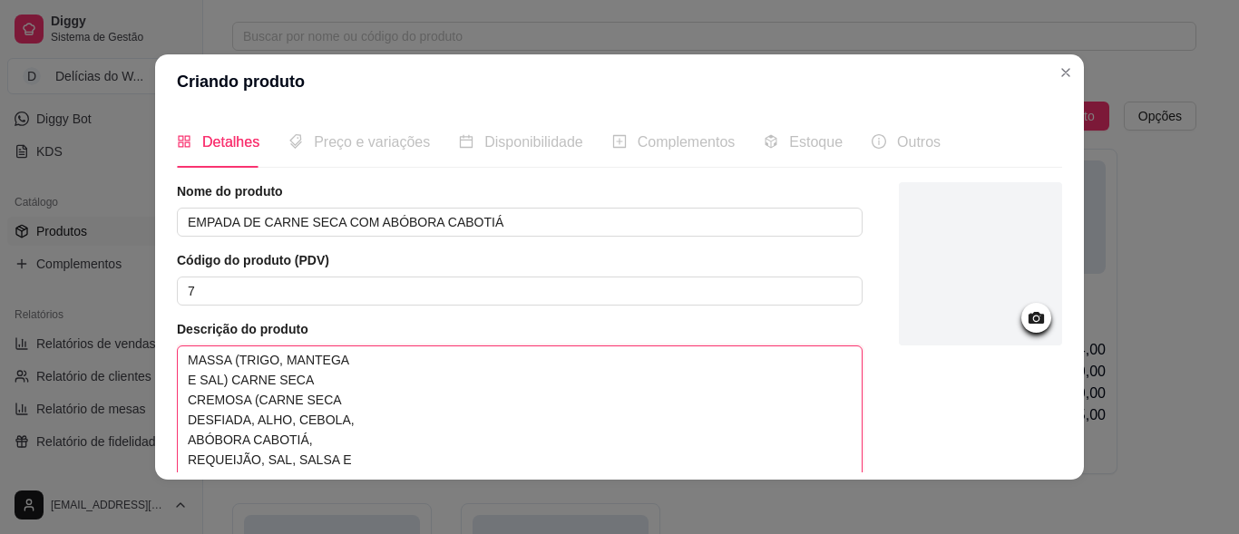
scroll to position [16, 0]
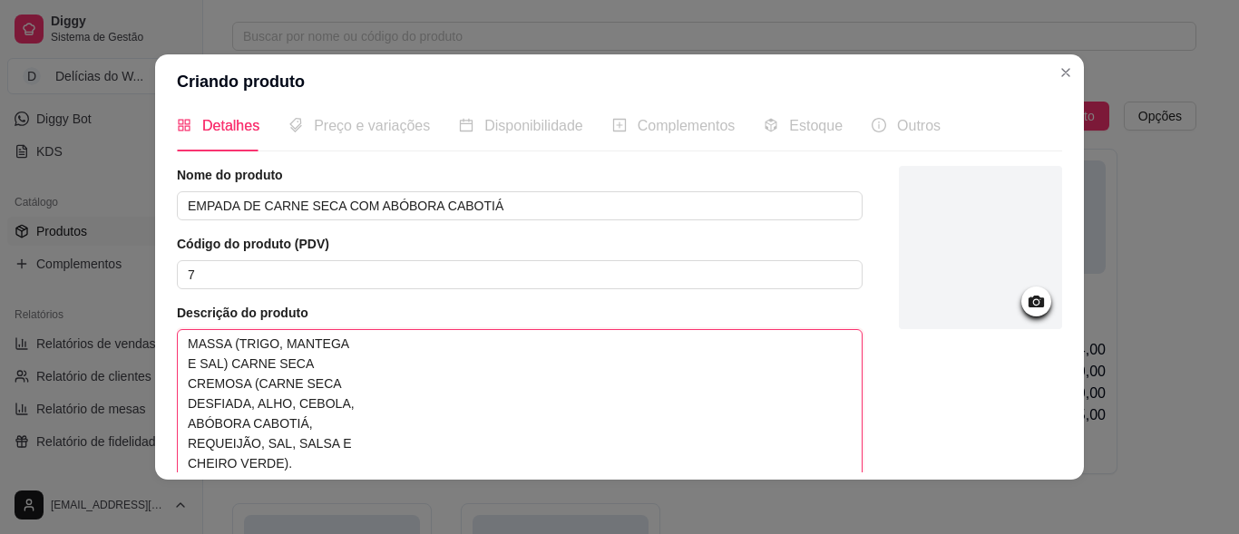
click at [181, 377] on textarea "MASSA (TRIGO, MANTEGA E SAL) CARNE SECA CREMOSA (CARNE SECA DESFIADA, ALHO, CEB…" at bounding box center [520, 403] width 684 height 147
click at [182, 365] on textarea "MASSA (TRIGO, MANTEGA E SAL) CARNE SECA CREMOSA (CARNE SECA DESFIADA, ALHO, CEB…" at bounding box center [520, 403] width 684 height 147
type textarea "MASSA (TRIGO, MANTEGAE SAL) CARNE SECA CREMOSA (CARNE SECA DESFIADA, ALHO, CEBO…"
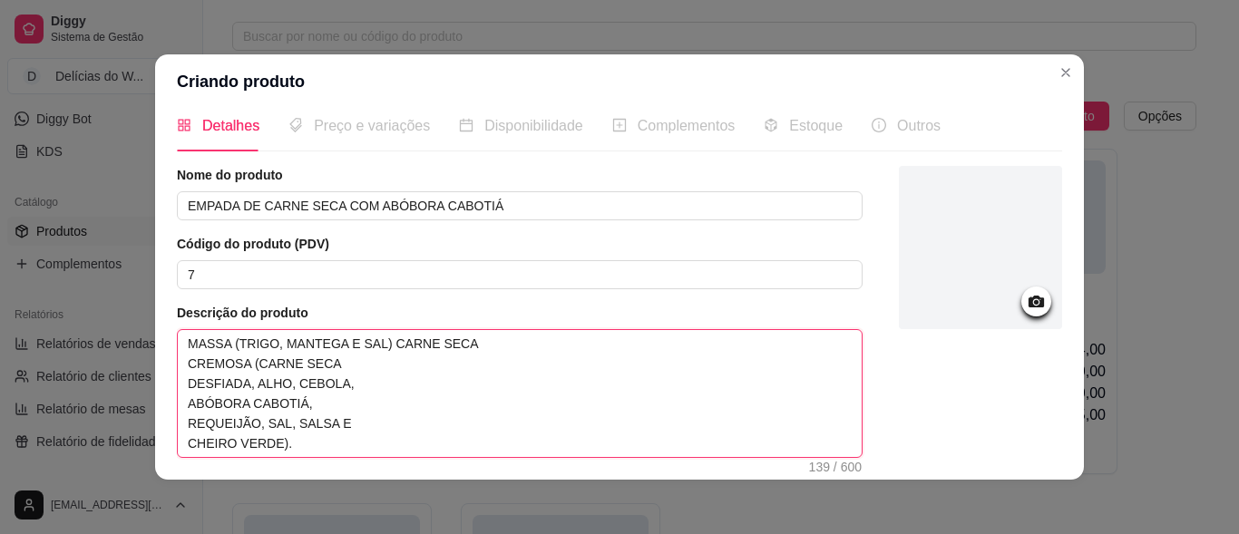
click at [182, 403] on textarea "MASSA (TRIGO, MANTEGA E SAL) CARNE SECA CREMOSA (CARNE SECA DESFIADA, ALHO, CEB…" at bounding box center [520, 393] width 684 height 127
type textarea "MASSA (TRIGO, MANTEGA E SAL) CARNE SECA CREMOSA (CARNE SECA DESFIADA, ALHO, CEB…"
click at [171, 363] on div "Detalhes Preço e variações Disponibilidade Complementos Estoque Outros Nome do …" at bounding box center [619, 294] width 929 height 371
click at [180, 366] on textarea "MASSA (TRIGO, MANTEGA E SAL) CARNE SECA CREMOSA (CARNE SECA DESFIADA, ALHO, CEB…" at bounding box center [520, 393] width 684 height 127
type textarea "MASSA (TRIGO, MANTEGA E SAL) CARNE SECACREMOSA (CARNE SECA DESFIADA, ALHO, CEBO…"
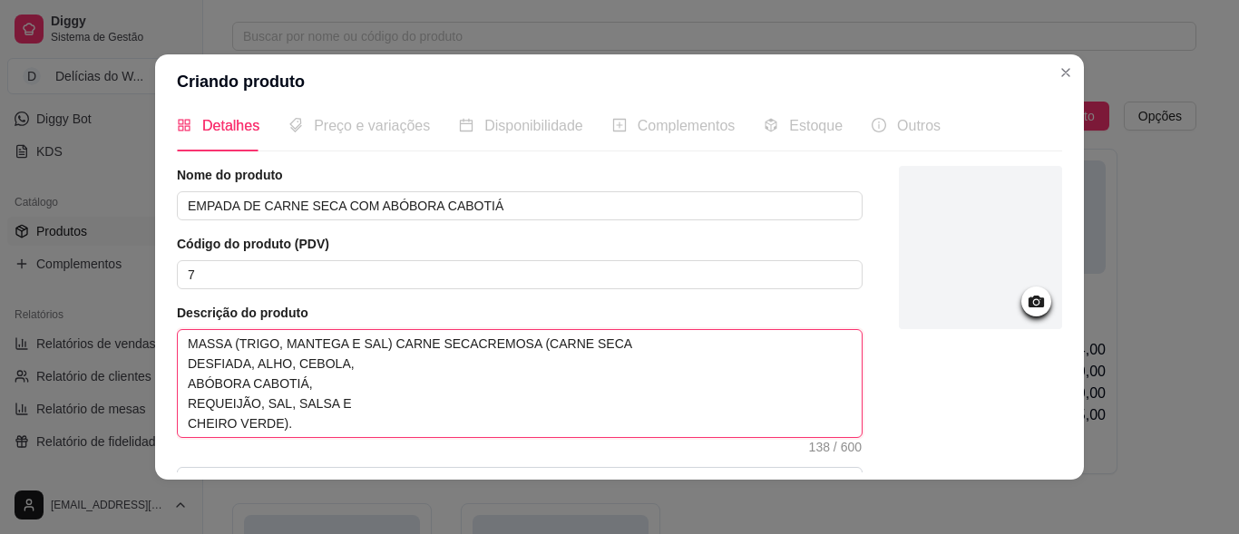
type textarea "MASSA (TRIGO, MANTEGA E SAL) CARNE SECA CREMOSA (CARNE SECA DESFIADA, ALHO, CEB…"
click at [182, 369] on textarea "MASSA (TRIGO, MANTEGA E SAL) CARNE SECA CREMOSA (CARNE SECA DESFIADA, ALHO, CEB…" at bounding box center [520, 383] width 684 height 107
type textarea "MASSA (TRIGO, MANTEGA E SAL) CARNE SECA CREMOSA (CARNE SECADESFIADA, ALHO, CEBO…"
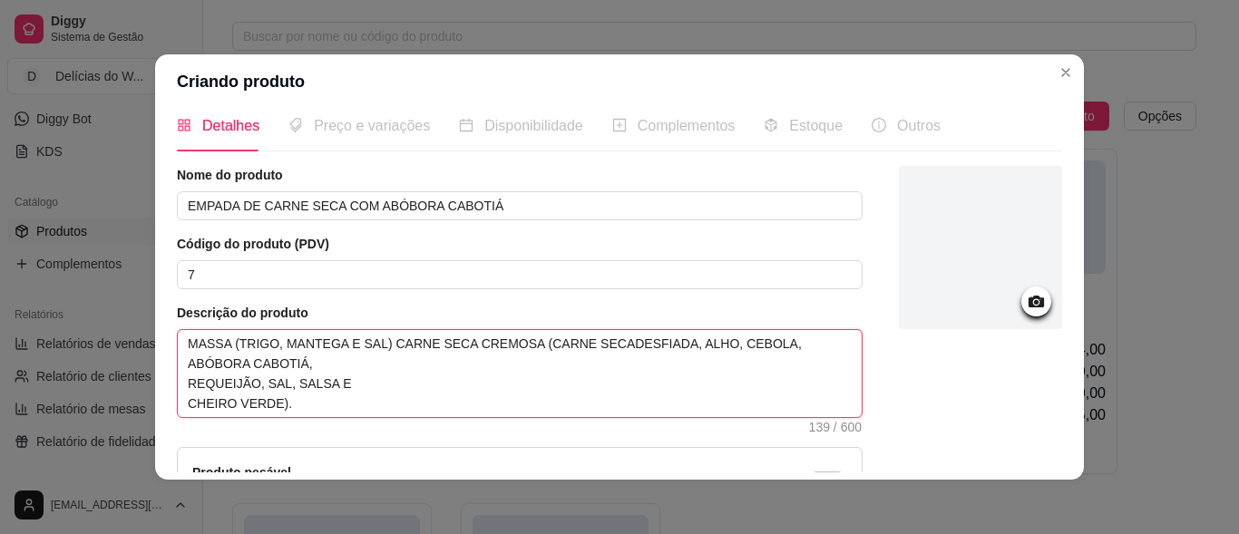
type textarea "MASSA (TRIGO, MANTEGA E SAL) CARNE SECA CREMOSA (CARNE SECA DESFIADA, ALHO, CEB…"
click at [181, 370] on textarea "MASSA (TRIGO, MANTEGA E SAL) CARNE SECA CREMOSA (CARNE SECA DESFIADA, ALHO, CEB…" at bounding box center [520, 373] width 684 height 87
type textarea "MASSA (TRIGO, MANTEGA E SAL) CARNE SECA CREMOSA (CARNE SECA DESFIADA, ALHO, CEB…"
click at [178, 380] on textarea "MASSA (TRIGO, MANTEGA E SAL) CARNE SECA CREMOSA (CARNE SECA DESFIADA, ALHO, CEB…" at bounding box center [520, 373] width 684 height 87
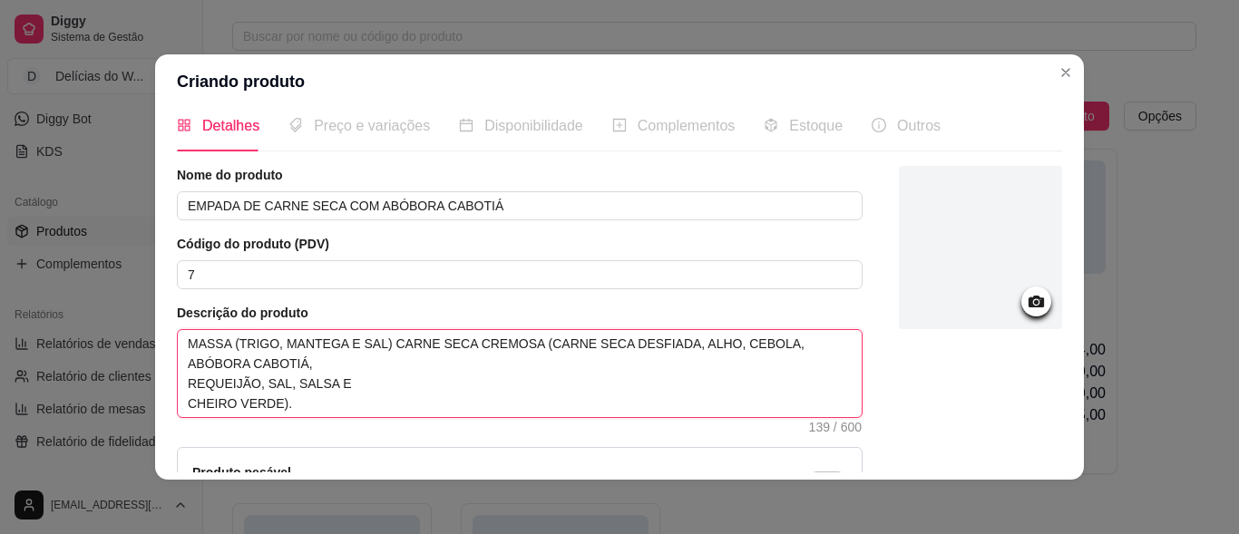
type textarea "MASSA (TRIGO, MANTEGA E SAL) CARNE SECA CREMOSA (CARNE SECA DESFIADA, ALHO, CEB…"
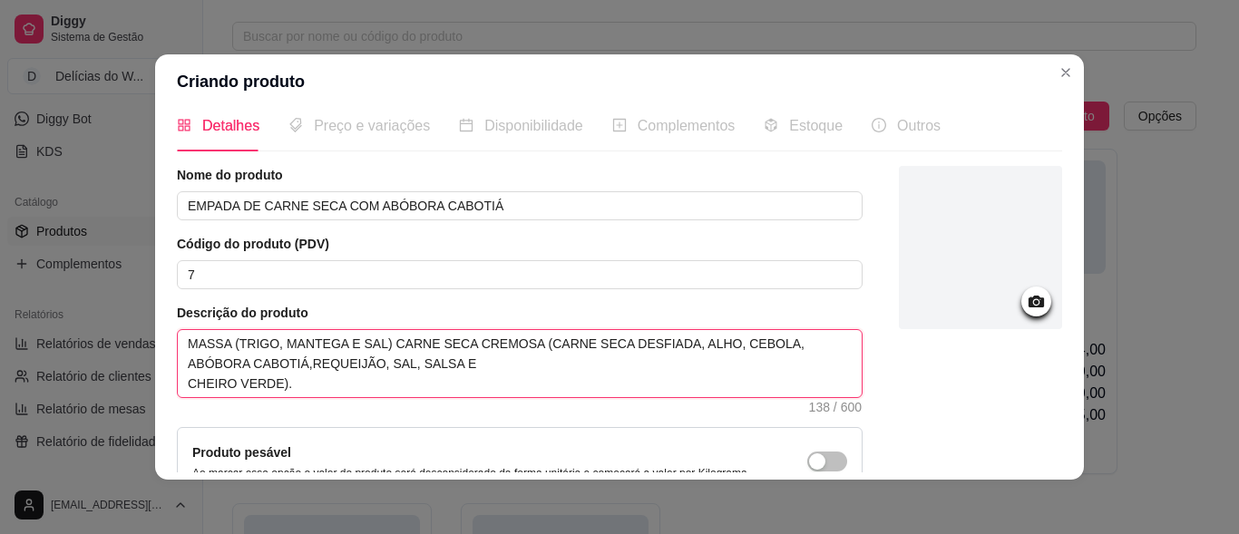
type textarea "MASSA (TRIGO, MANTEGA E SAL) CARNE SECA CREMOSA (CARNE SECA DESFIADA, ALHO, CEB…"
click at [181, 385] on textarea "MASSA (TRIGO, MANTEGA E SAL) CARNE SECA CREMOSA (CARNE SECA DESFIADA, ALHO, CEB…" at bounding box center [520, 363] width 684 height 67
type textarea "MASSA (TRIGO, MANTEGA E SAL) CARNE SECA CREMOSA (CARNE SECA DESFIADA, ALHO, CEB…"
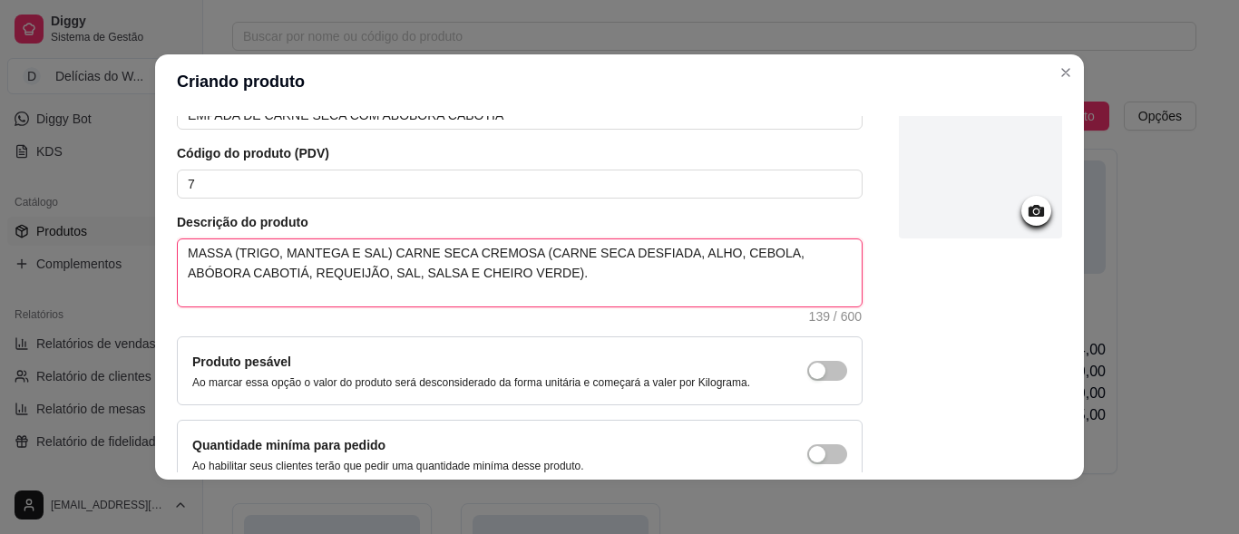
scroll to position [204, 0]
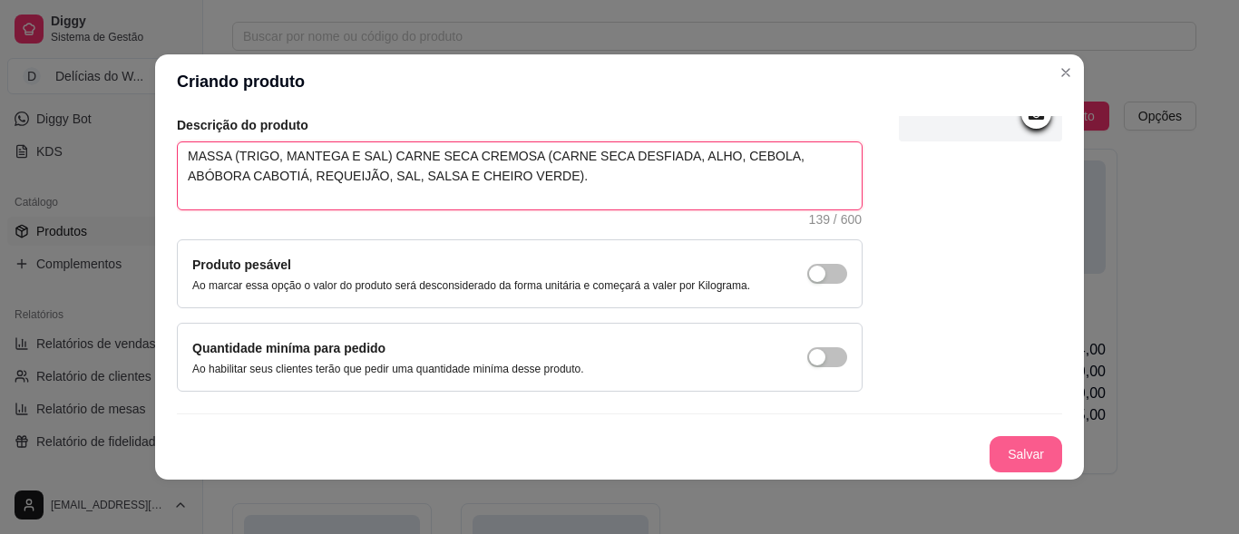
type textarea "MASSA (TRIGO, MANTEGA E SAL) CARNE SECA CREMOSA (CARNE SECA DESFIADA, ALHO, CEB…"
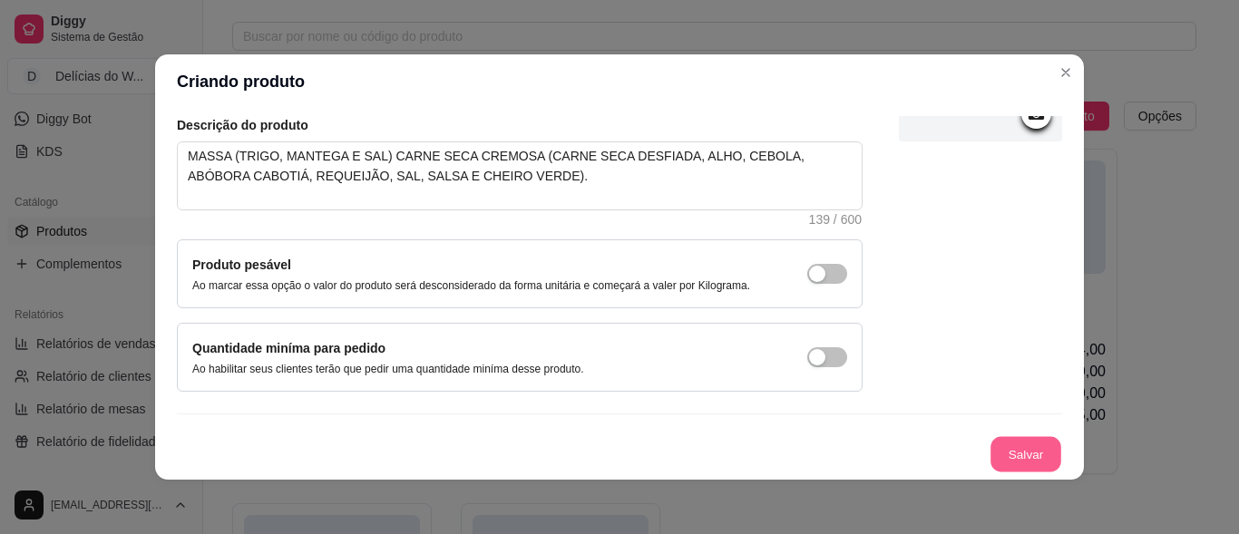
click at [1007, 461] on button "Salvar" at bounding box center [1026, 454] width 71 height 35
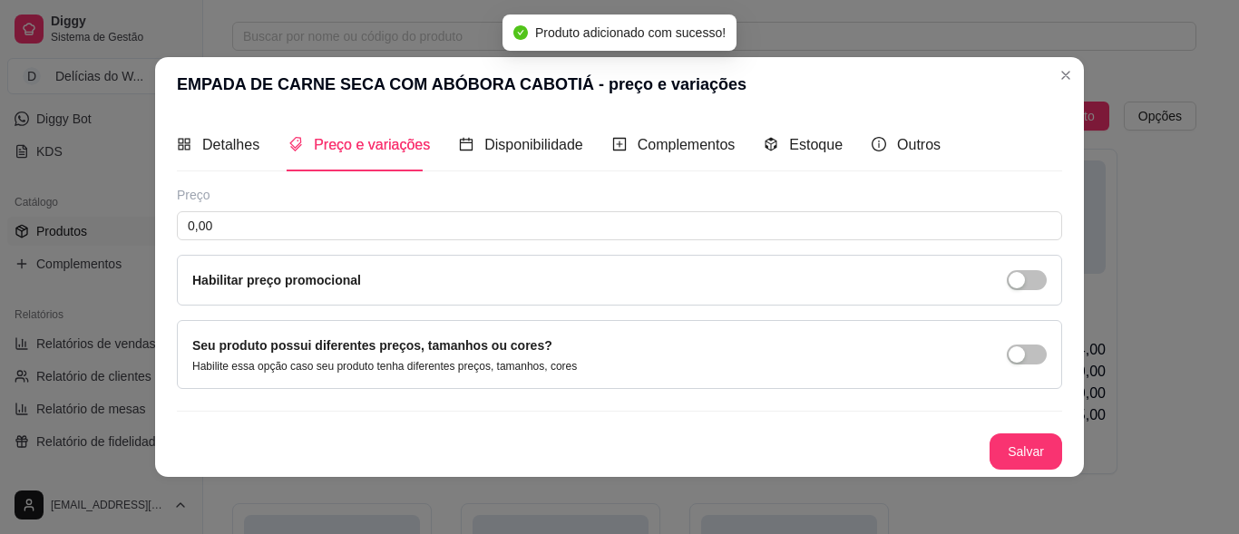
scroll to position [0, 0]
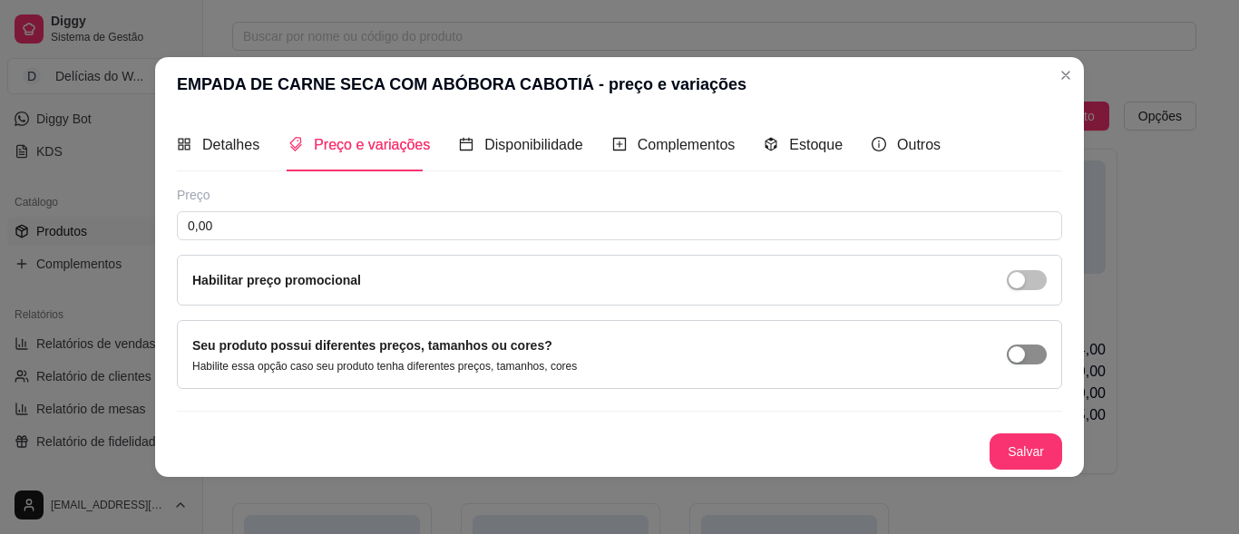
click at [1028, 357] on span "button" at bounding box center [1027, 355] width 40 height 20
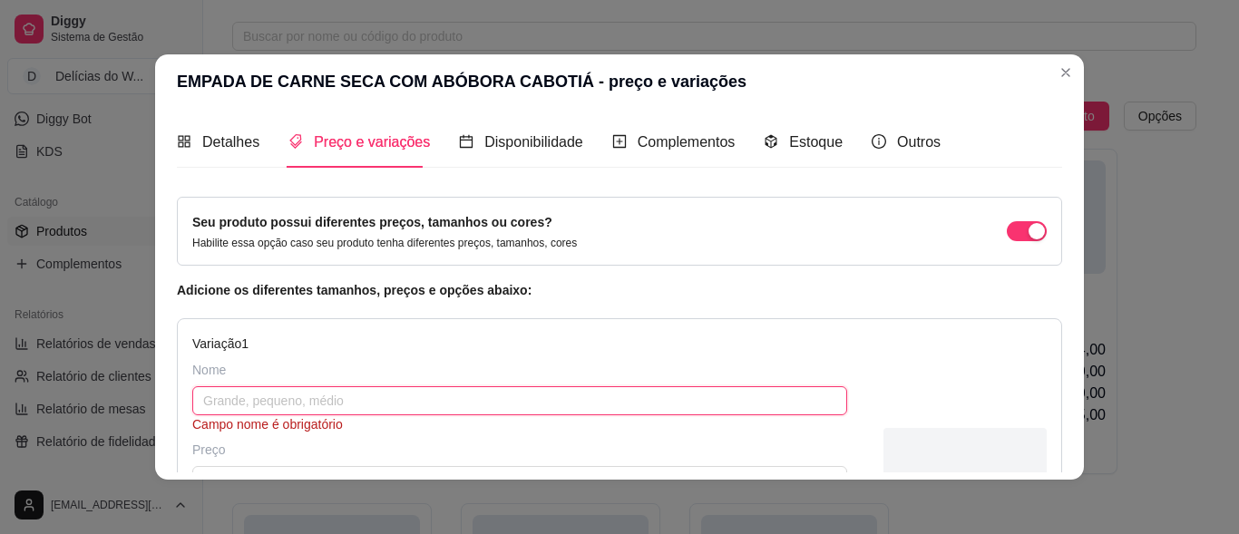
click at [259, 409] on input "text" at bounding box center [519, 401] width 655 height 29
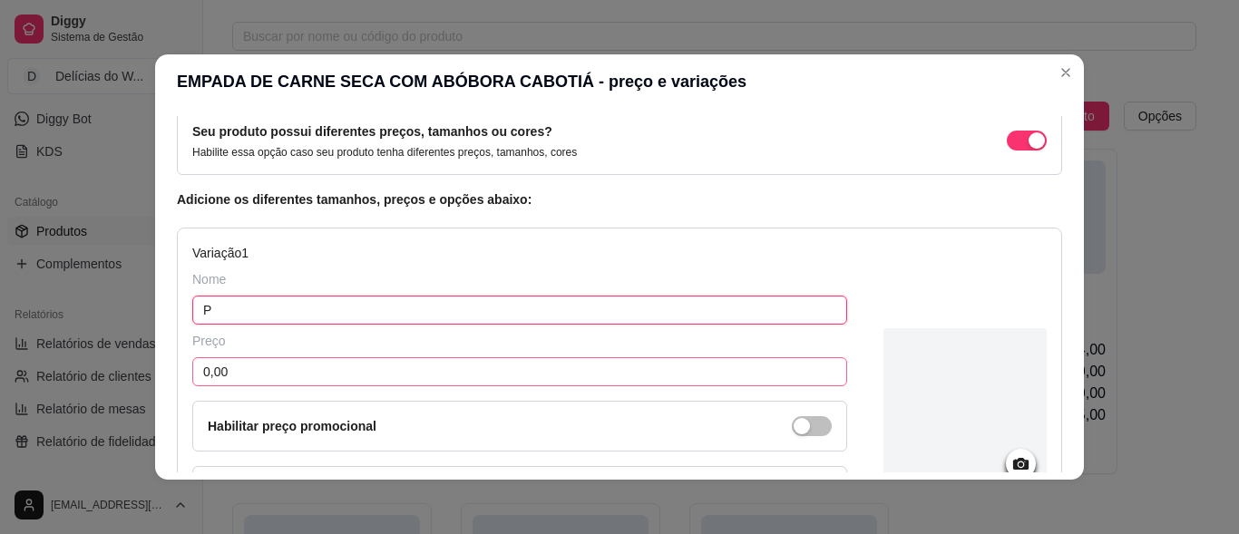
type input "P"
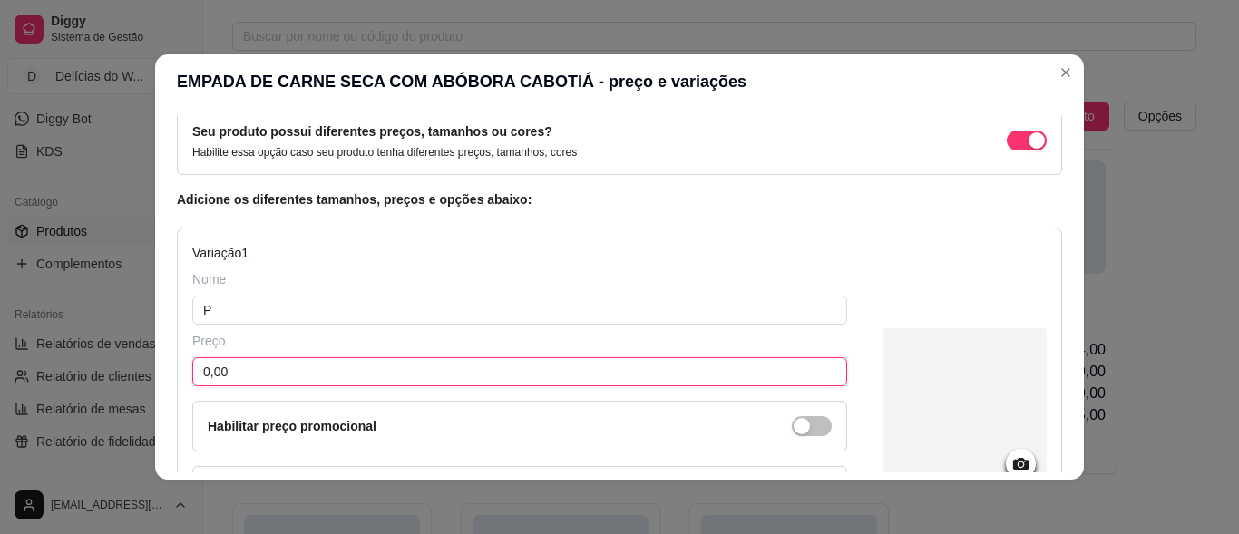
click at [238, 367] on input "0,00" at bounding box center [519, 371] width 655 height 29
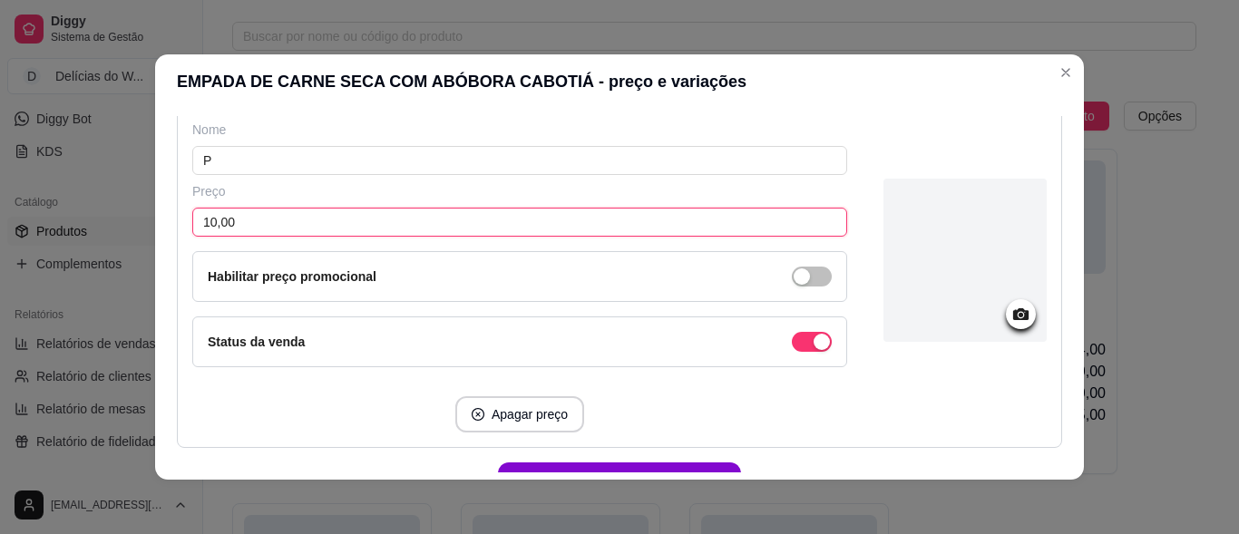
scroll to position [272, 0]
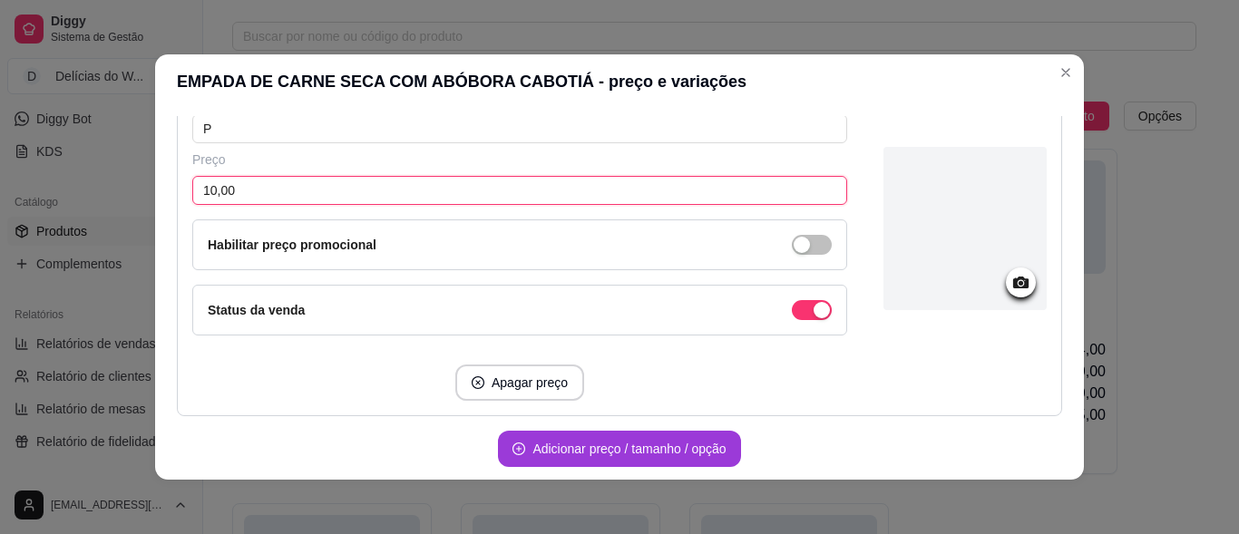
type input "10,00"
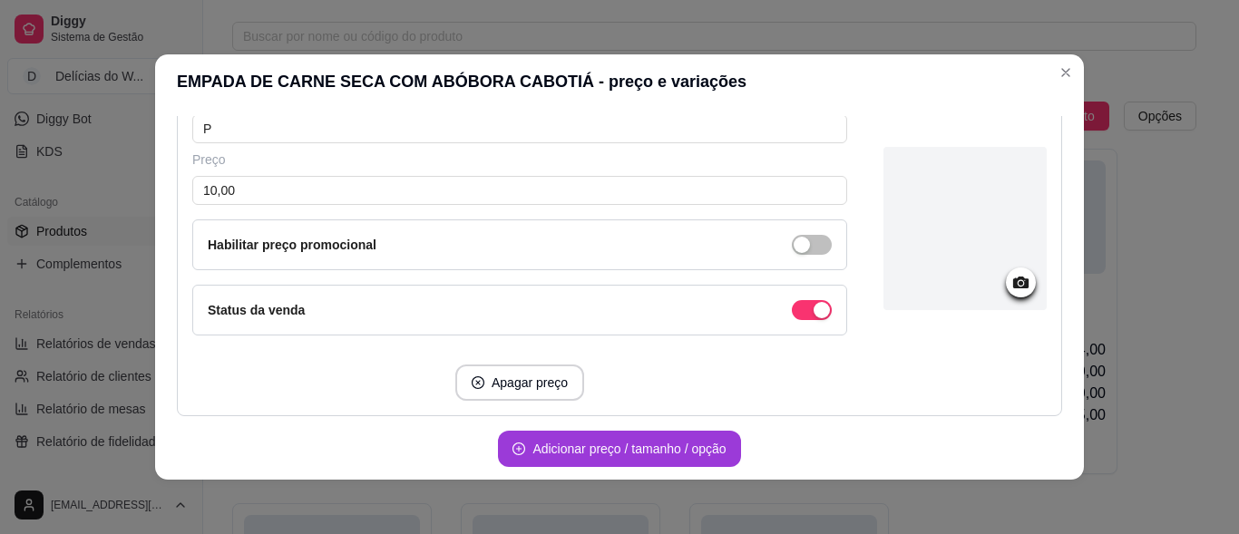
click at [577, 445] on button "Adicionar preço / tamanho / opção" at bounding box center [619, 449] width 242 height 36
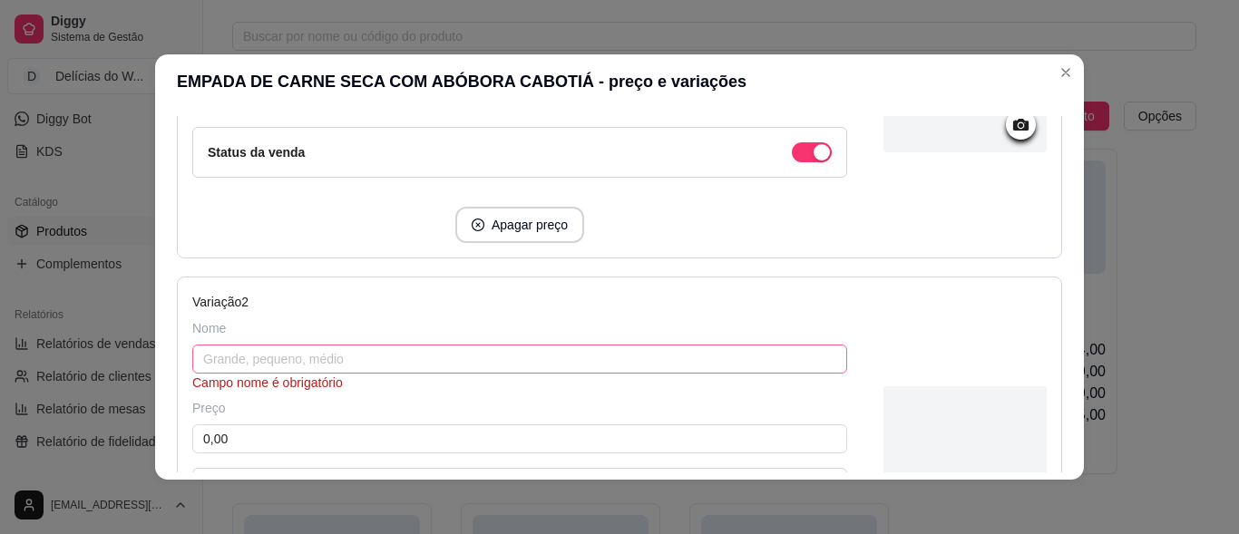
scroll to position [454, 0]
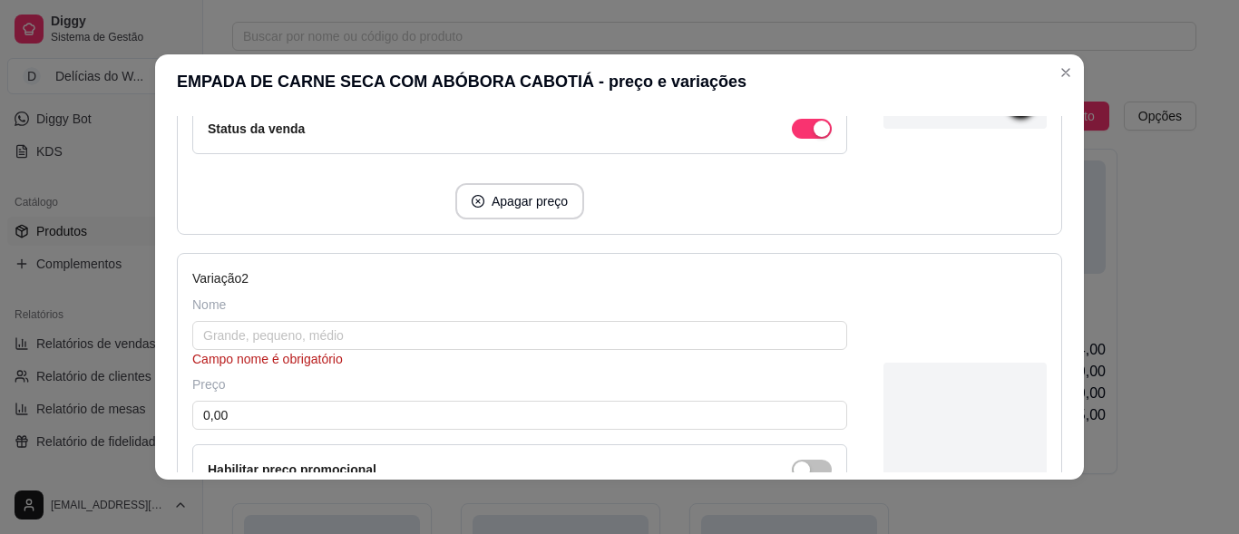
click at [219, 318] on div "Nome Campo nome é obrigatório" at bounding box center [519, 332] width 655 height 73
click at [215, 338] on input "text" at bounding box center [519, 335] width 655 height 29
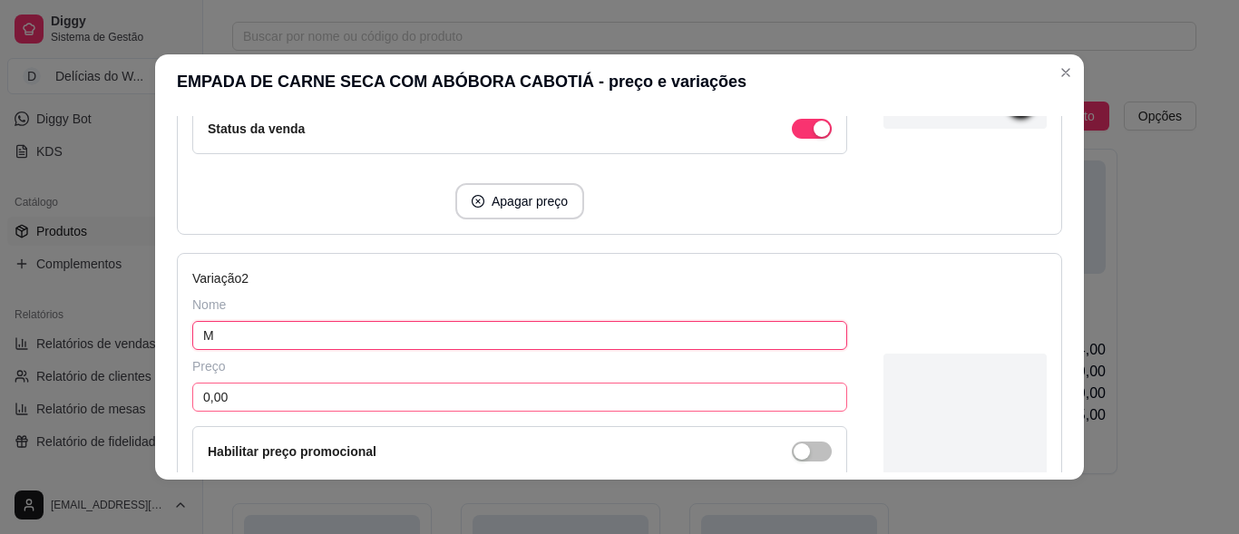
type input "M"
click at [286, 402] on input "0,00" at bounding box center [519, 397] width 655 height 29
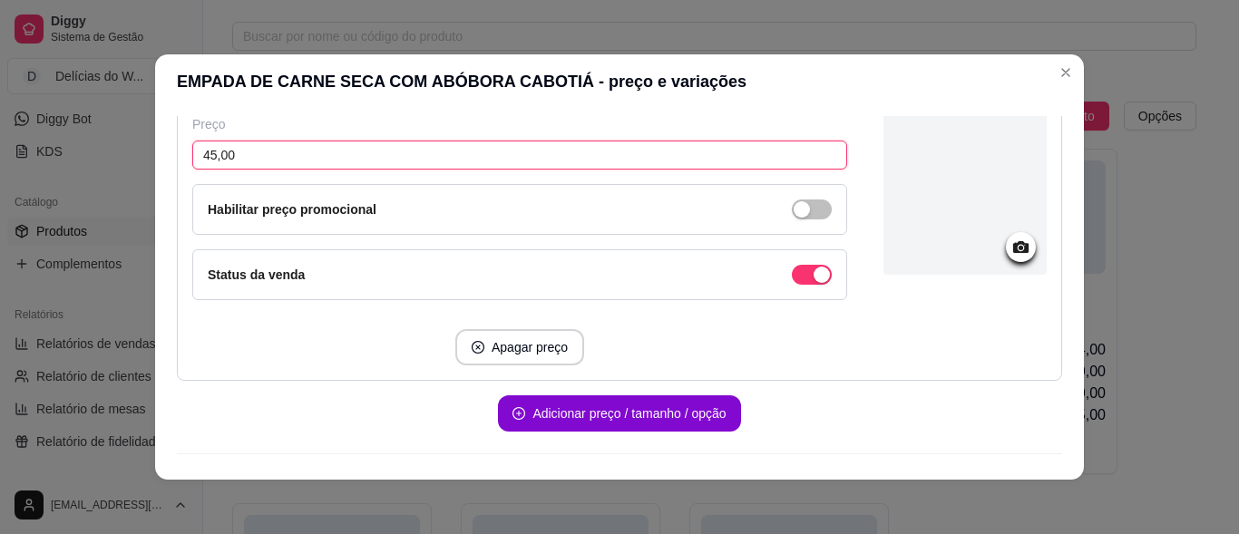
scroll to position [726, 0]
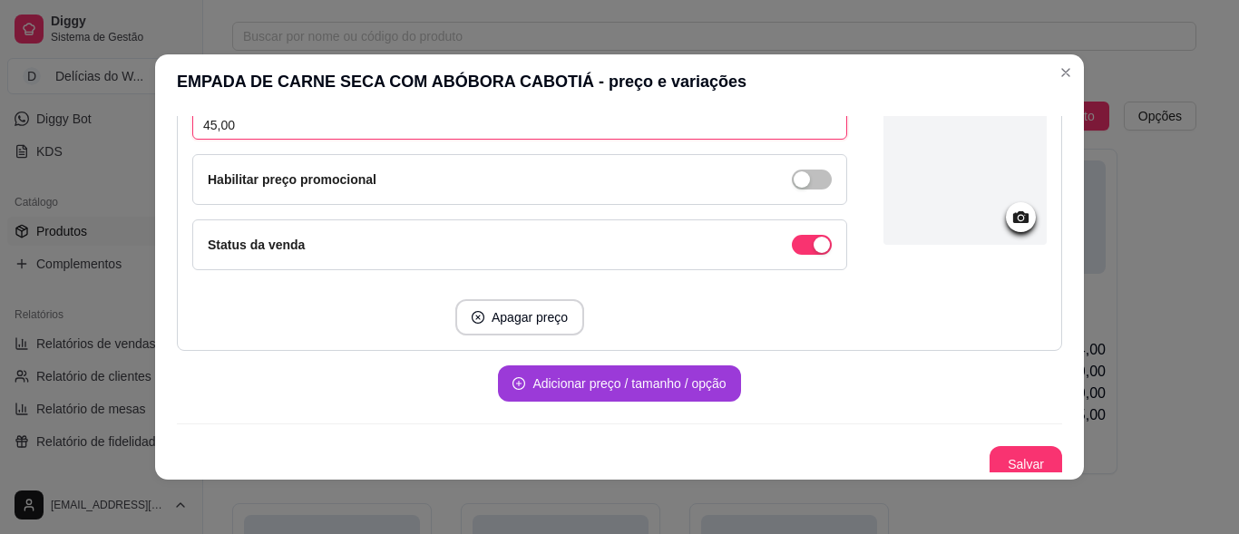
type input "45,00"
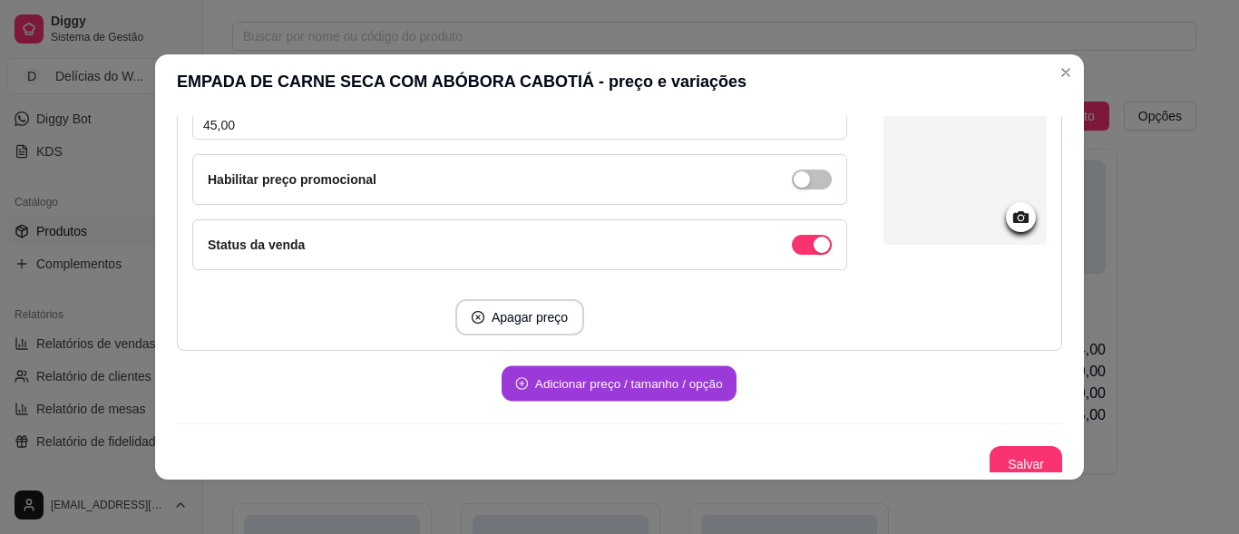
click at [574, 377] on button "Adicionar preço / tamanho / opção" at bounding box center [619, 384] width 235 height 35
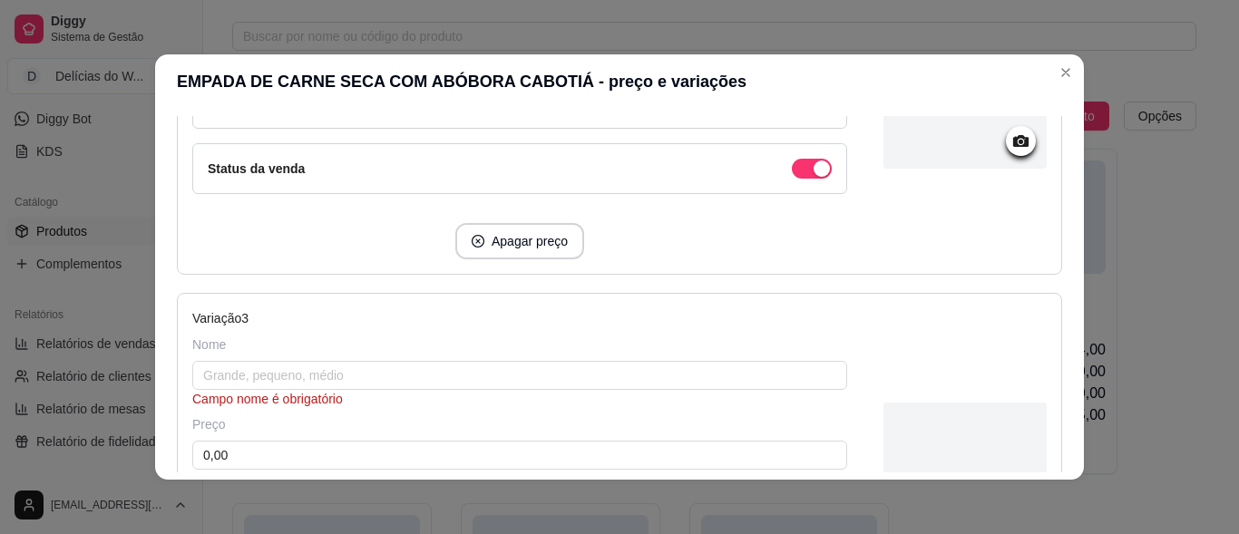
scroll to position [907, 0]
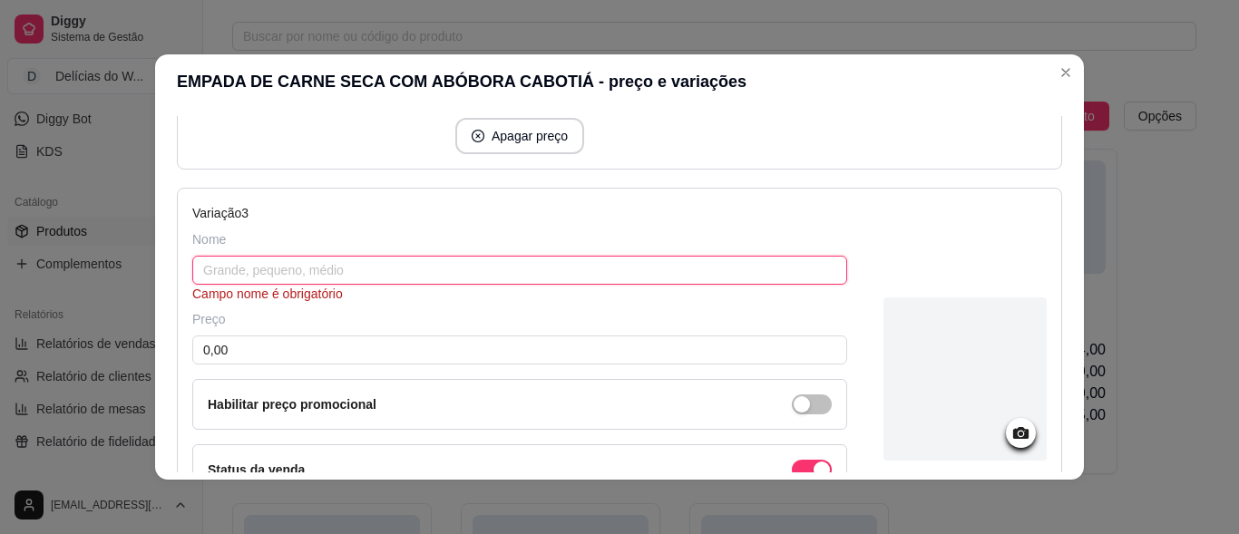
click at [201, 265] on input "text" at bounding box center [519, 270] width 655 height 29
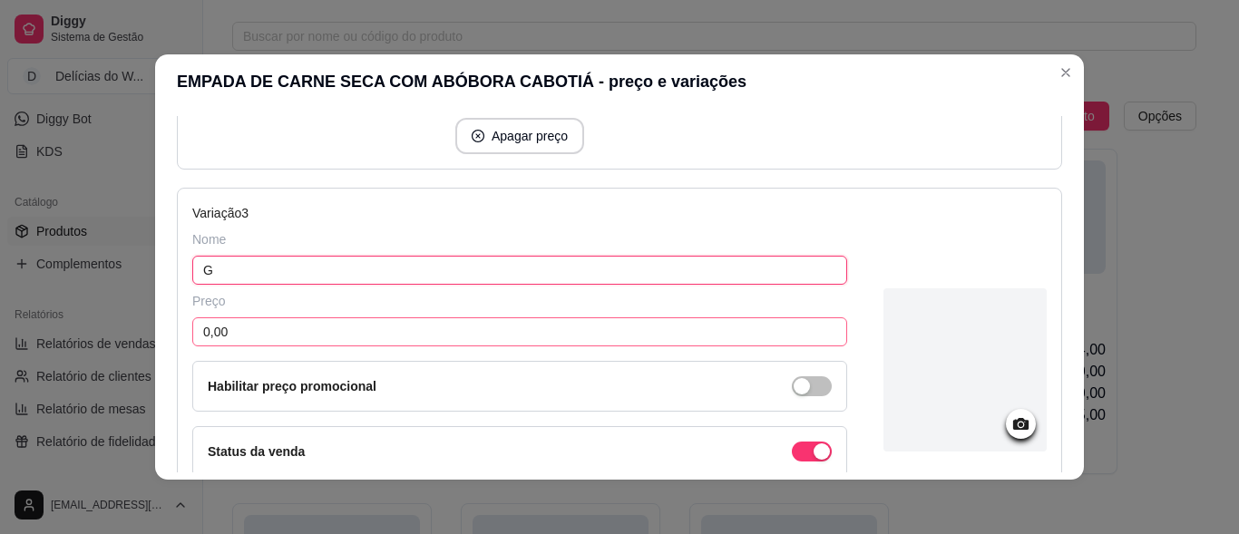
type input "G"
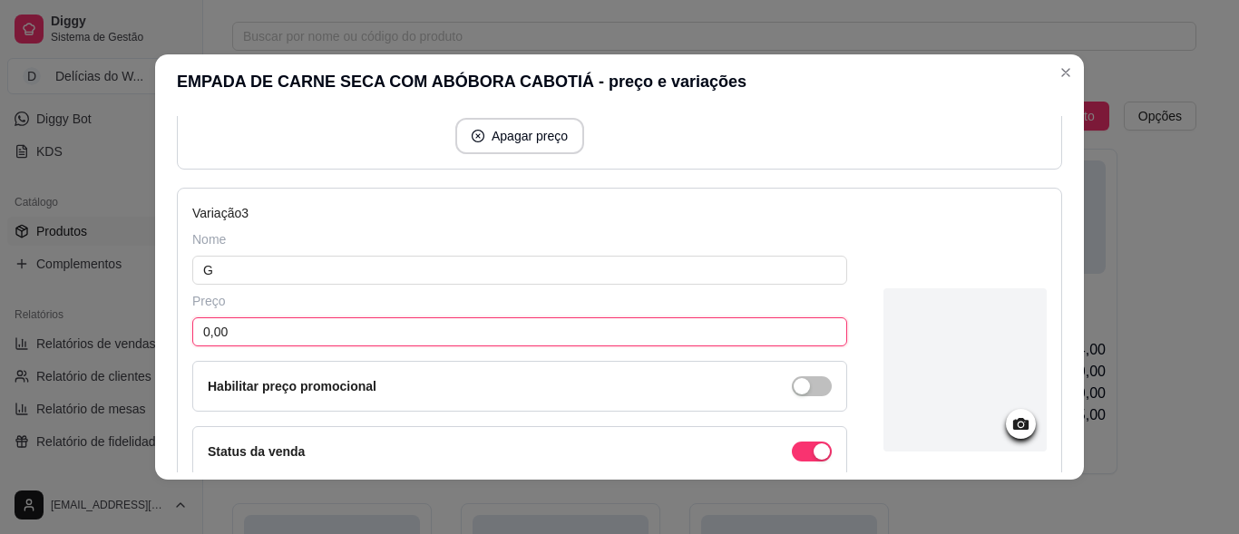
click at [232, 337] on input "0,00" at bounding box center [519, 332] width 655 height 29
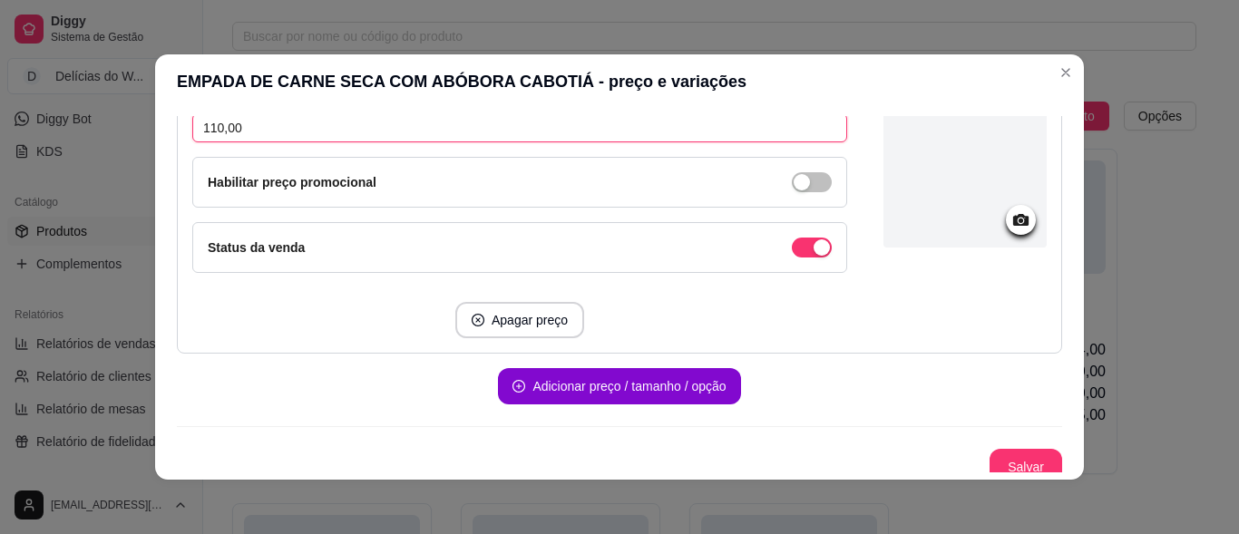
scroll to position [1124, 0]
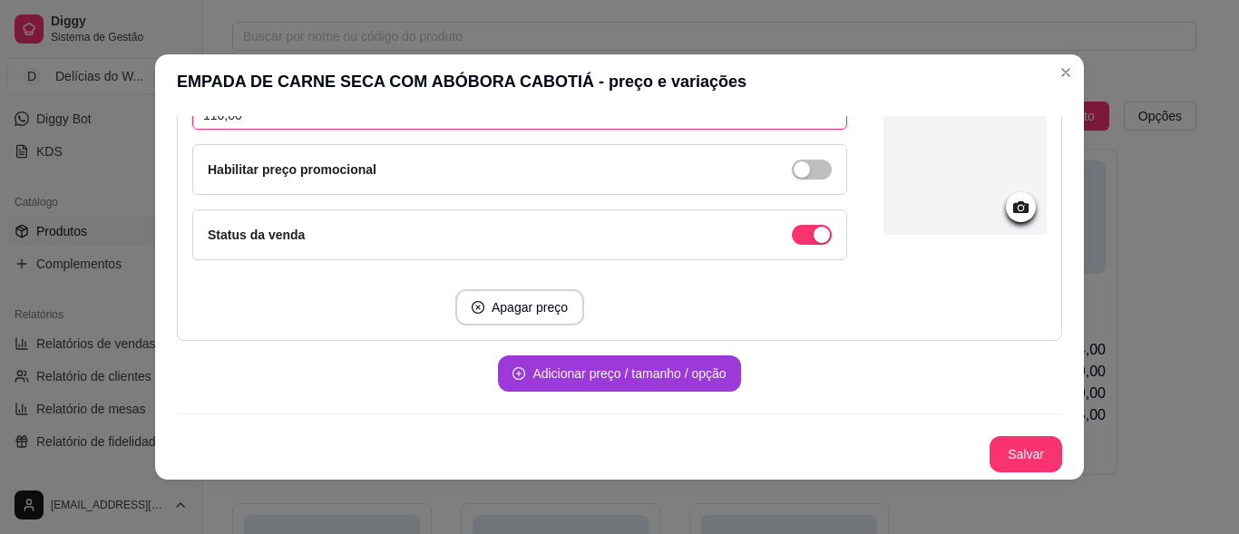
type input "110,00"
click at [593, 388] on button "Adicionar preço / tamanho / opção" at bounding box center [619, 374] width 242 height 36
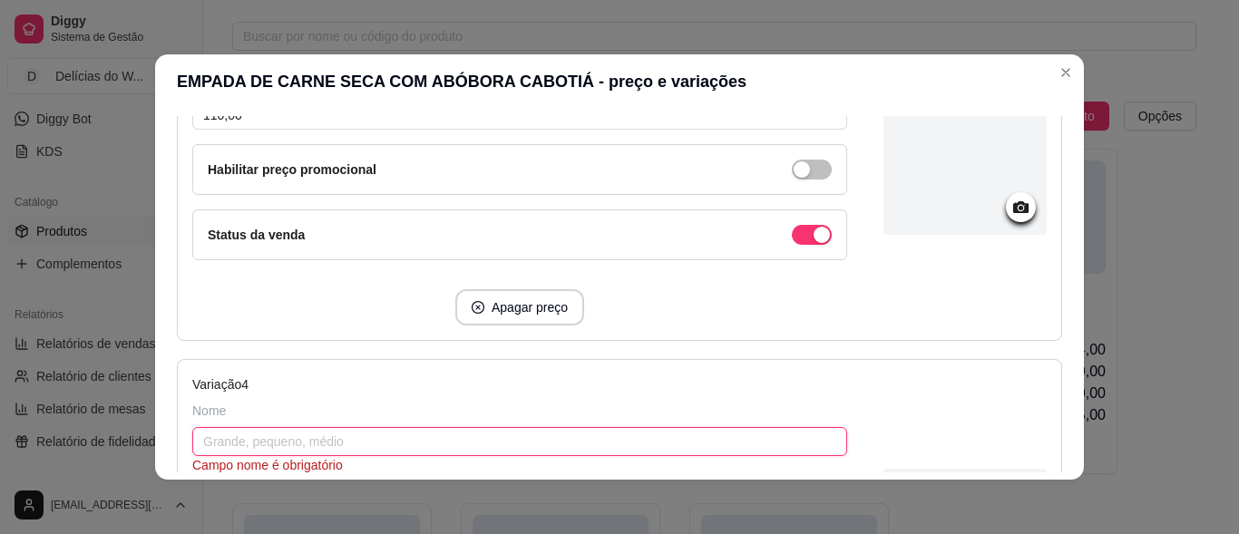
click at [201, 447] on input "text" at bounding box center [519, 441] width 655 height 29
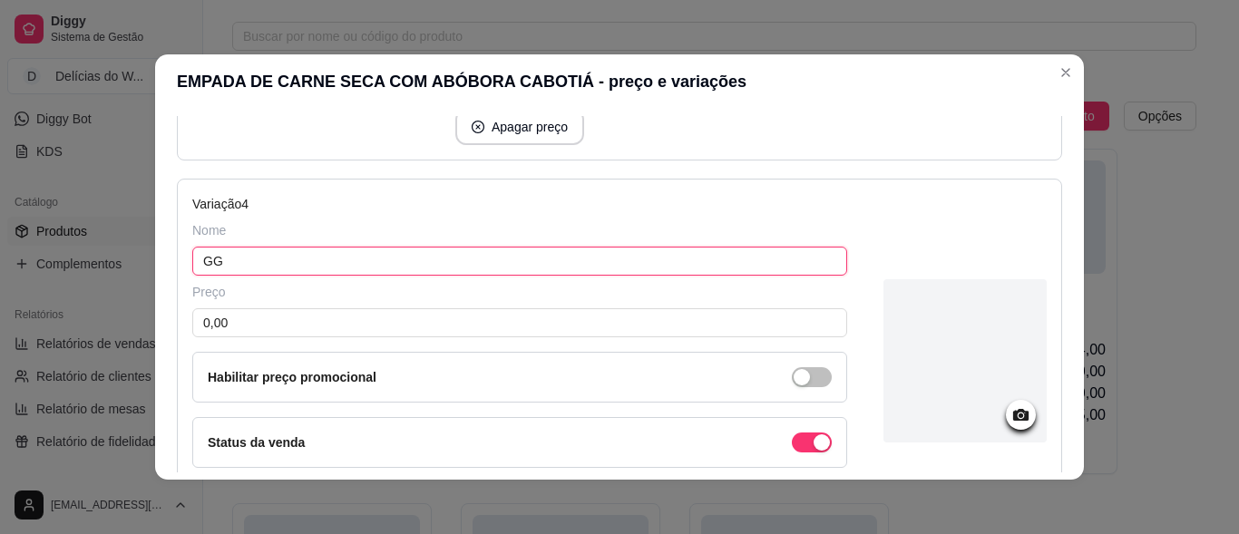
scroll to position [1306, 0]
type input "GG"
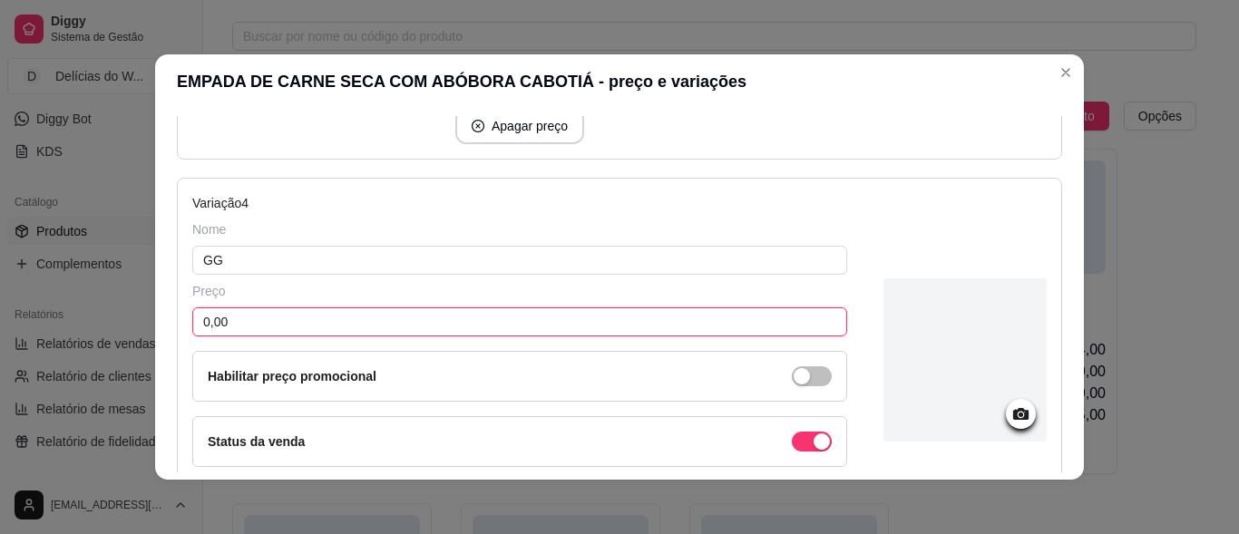
click at [254, 324] on input "0,00" at bounding box center [519, 322] width 655 height 29
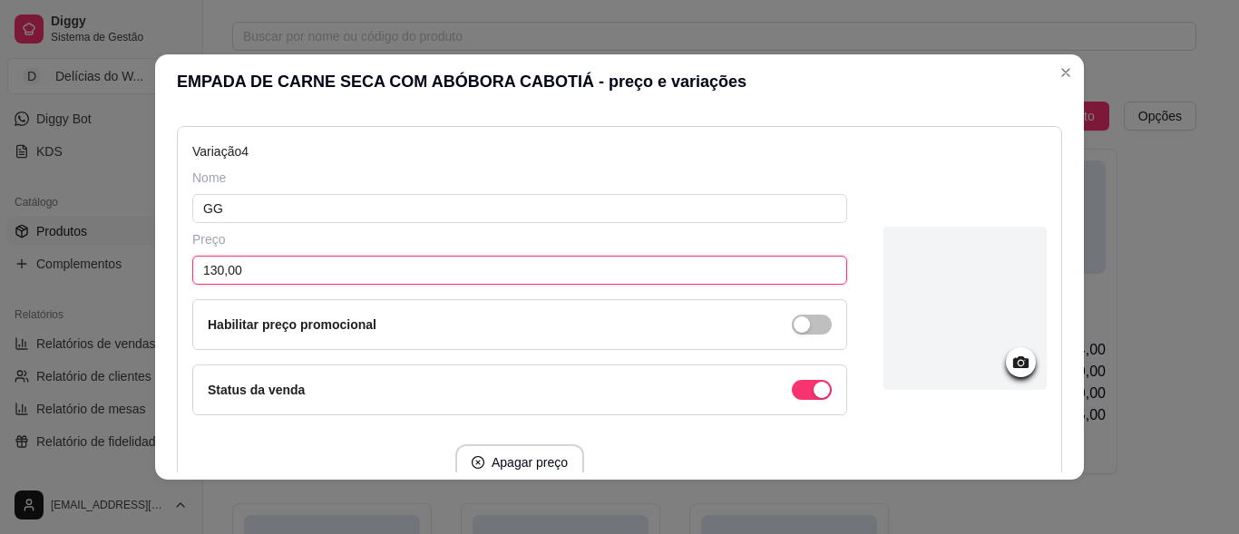
scroll to position [1513, 0]
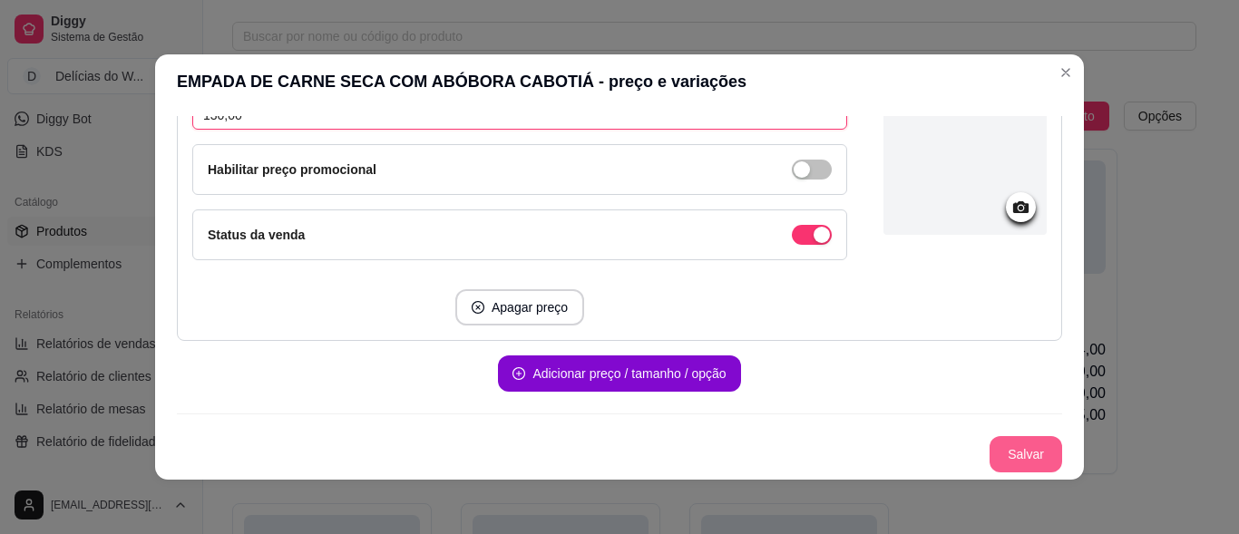
type input "130,00"
click at [1004, 452] on button "Salvar" at bounding box center [1026, 454] width 71 height 35
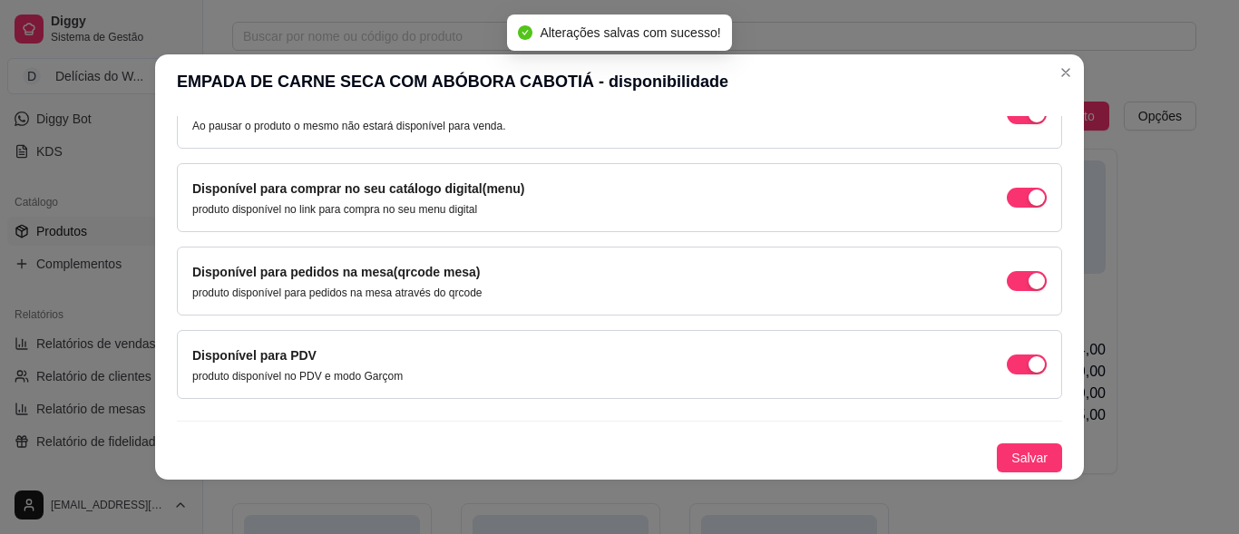
click at [1027, 274] on div "Disponível para pedidos na mesa(qrcode mesa) produto disponível para pedidos na…" at bounding box center [620, 281] width 886 height 69
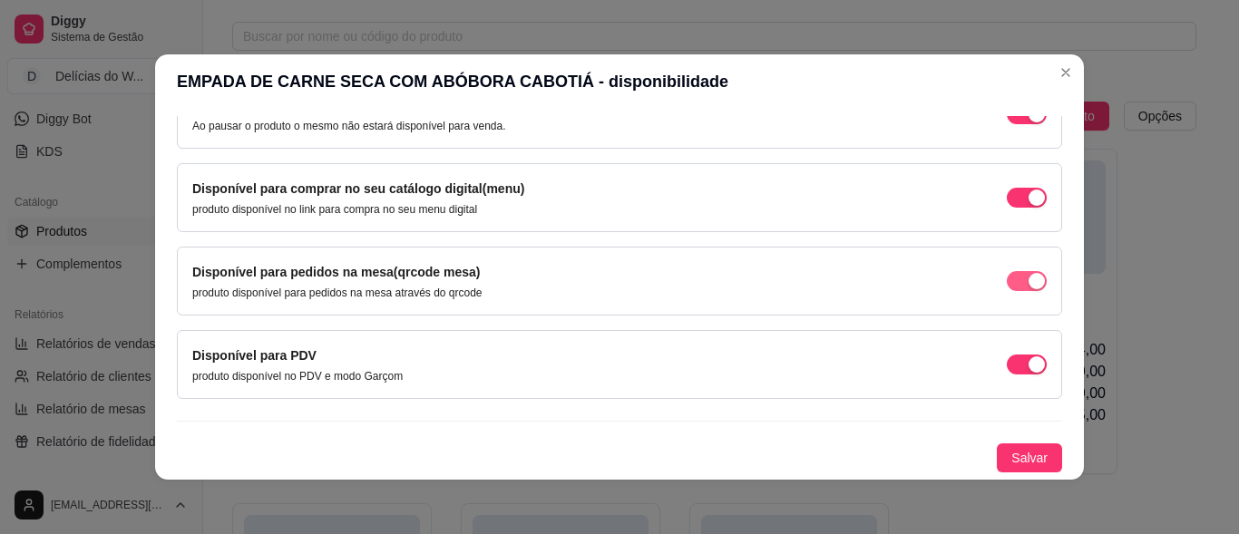
click at [1029, 122] on div "button" at bounding box center [1037, 114] width 16 height 16
click at [1012, 453] on span "Salvar" at bounding box center [1030, 458] width 36 height 20
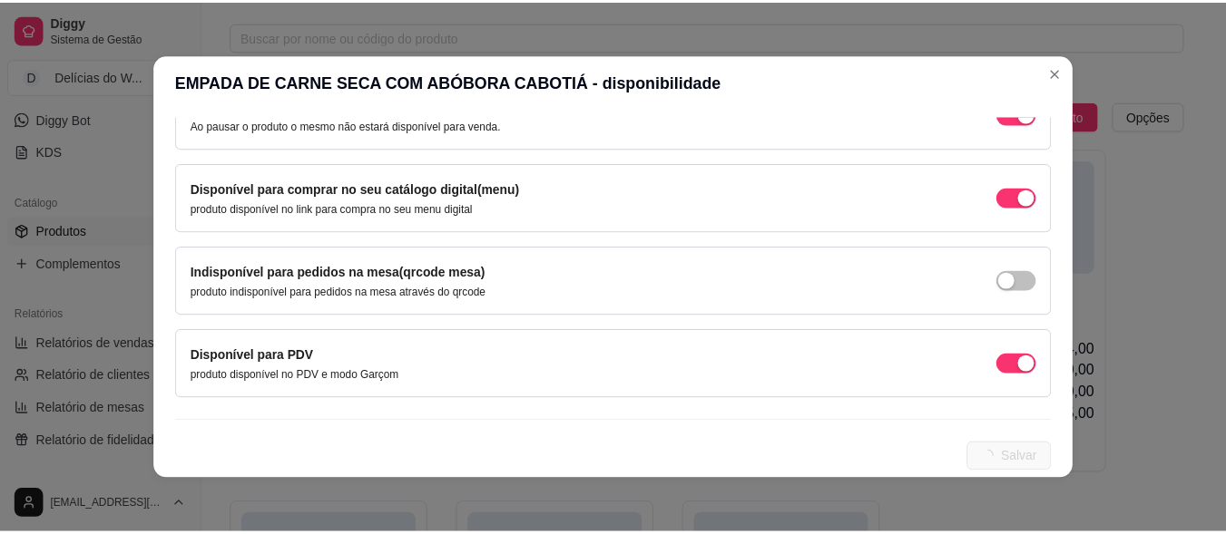
scroll to position [0, 0]
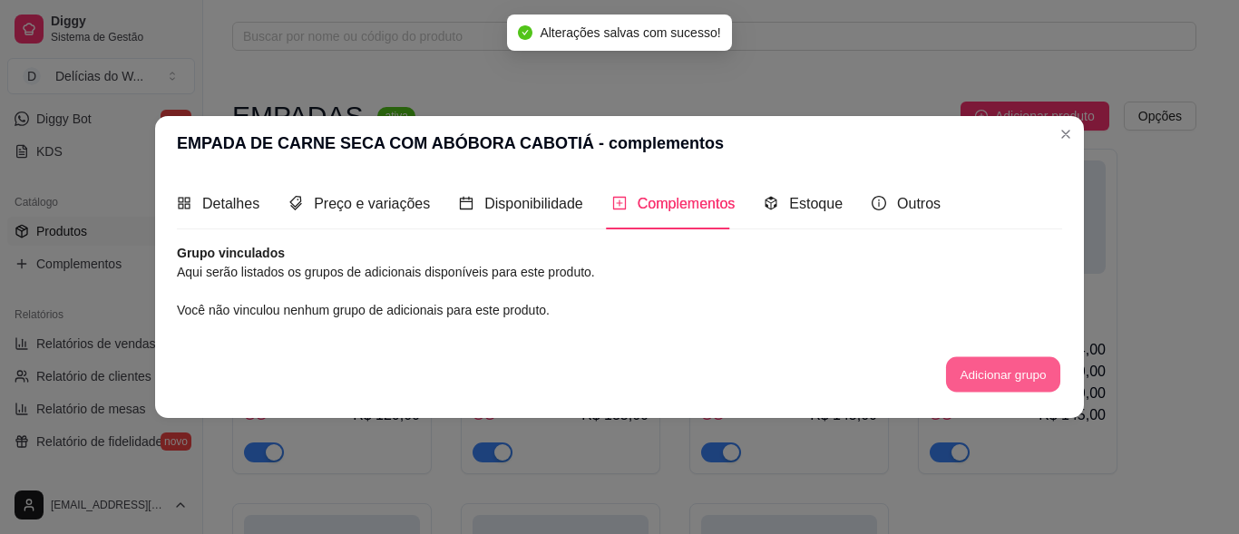
click at [1000, 384] on button "Adicionar grupo" at bounding box center [1003, 374] width 114 height 35
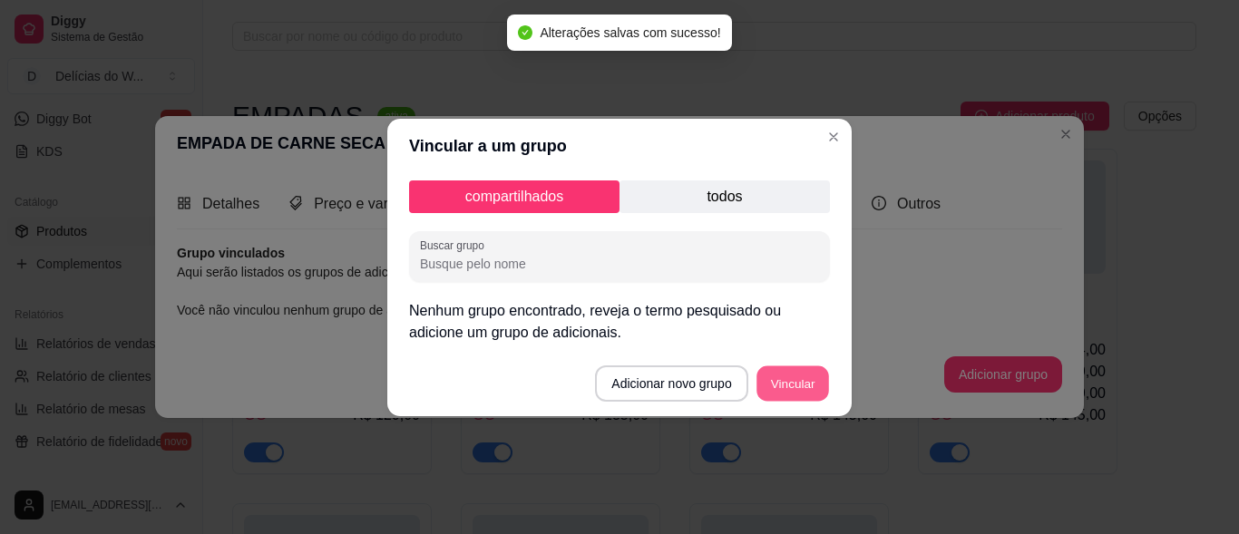
click at [793, 374] on button "Vincular" at bounding box center [793, 383] width 73 height 35
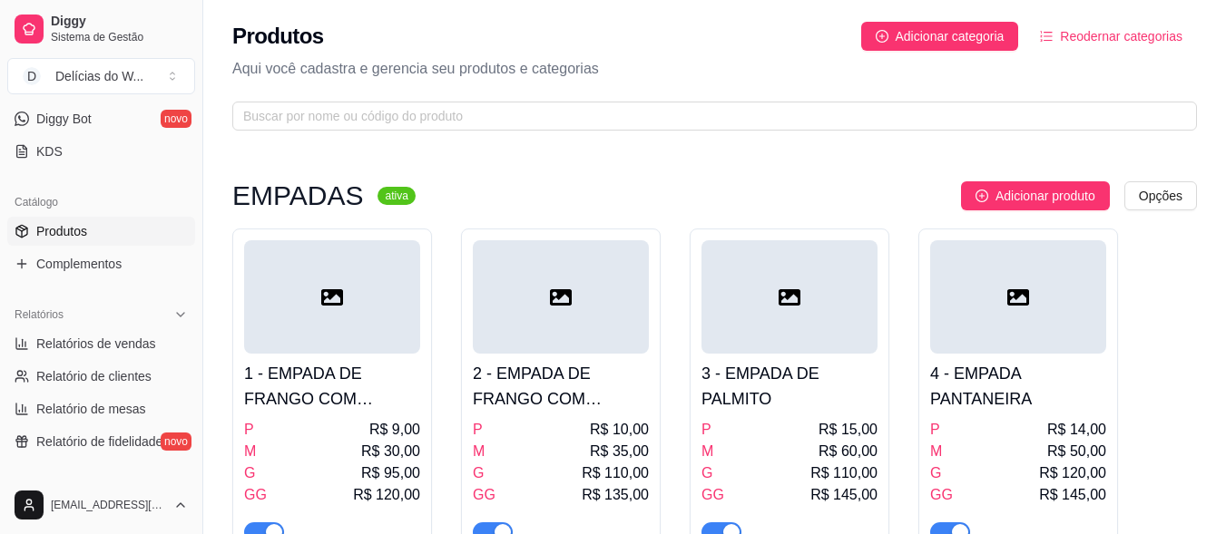
drag, startPoint x: 554, startPoint y: 181, endPoint x: 573, endPoint y: 179, distance: 18.3
drag, startPoint x: 470, startPoint y: 570, endPoint x: 0, endPoint y: 570, distance: 470.0
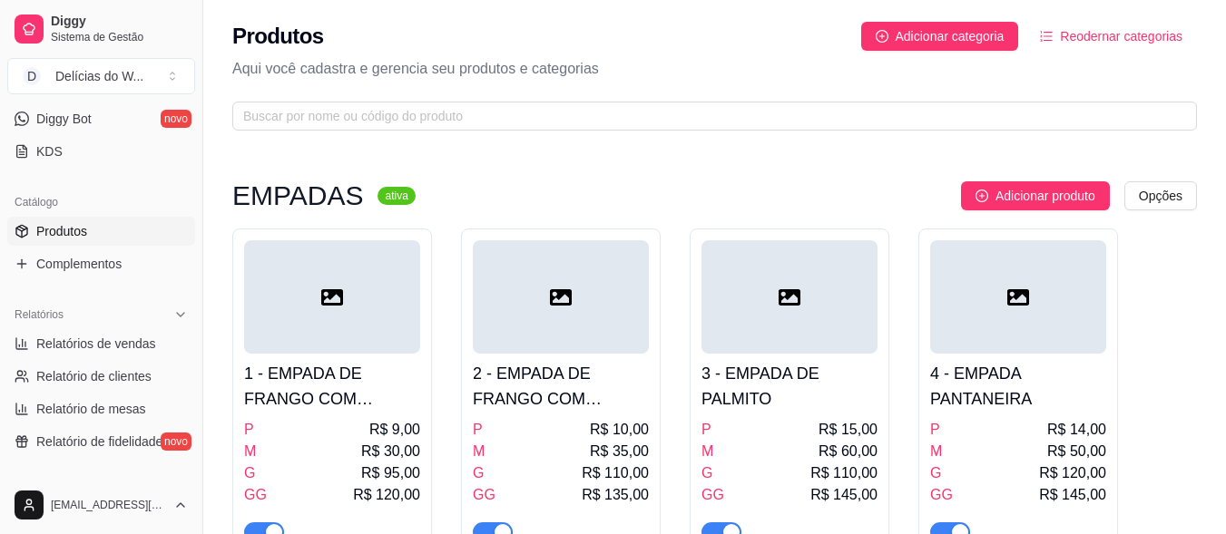
drag, startPoint x: 0, startPoint y: 570, endPoint x: 682, endPoint y: 62, distance: 850.7
click at [681, 62] on p "Aqui você cadastra e gerencia seu produtos e categorias" at bounding box center [714, 69] width 964 height 22
